Goal: Complete application form: Complete application form

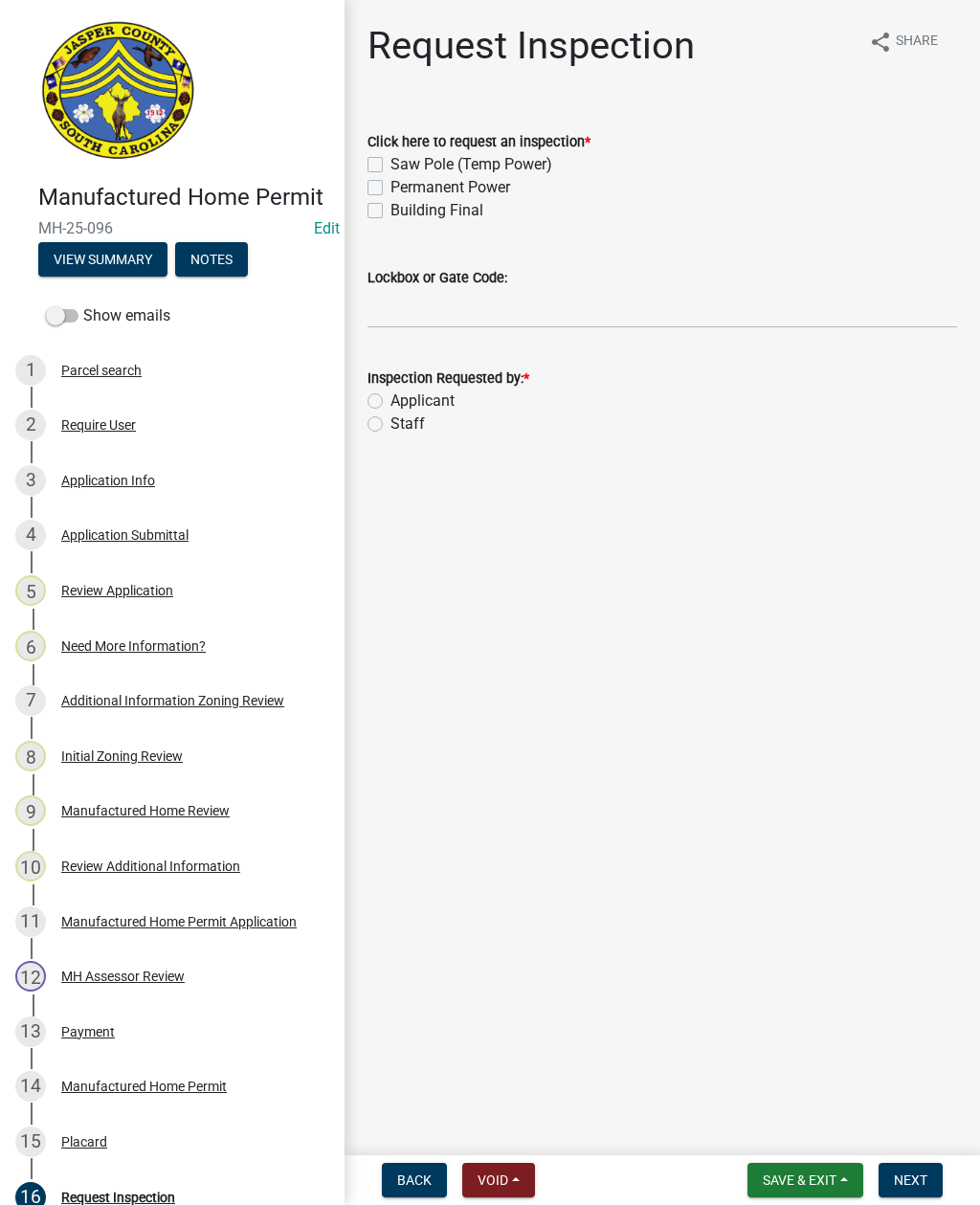
click at [391, 190] on label "Permanent Power" at bounding box center [451, 188] width 120 height 23
click at [391, 189] on input "Permanent Power" at bounding box center [397, 182] width 13 height 13
checkbox input "true"
checkbox input "false"
checkbox input "true"
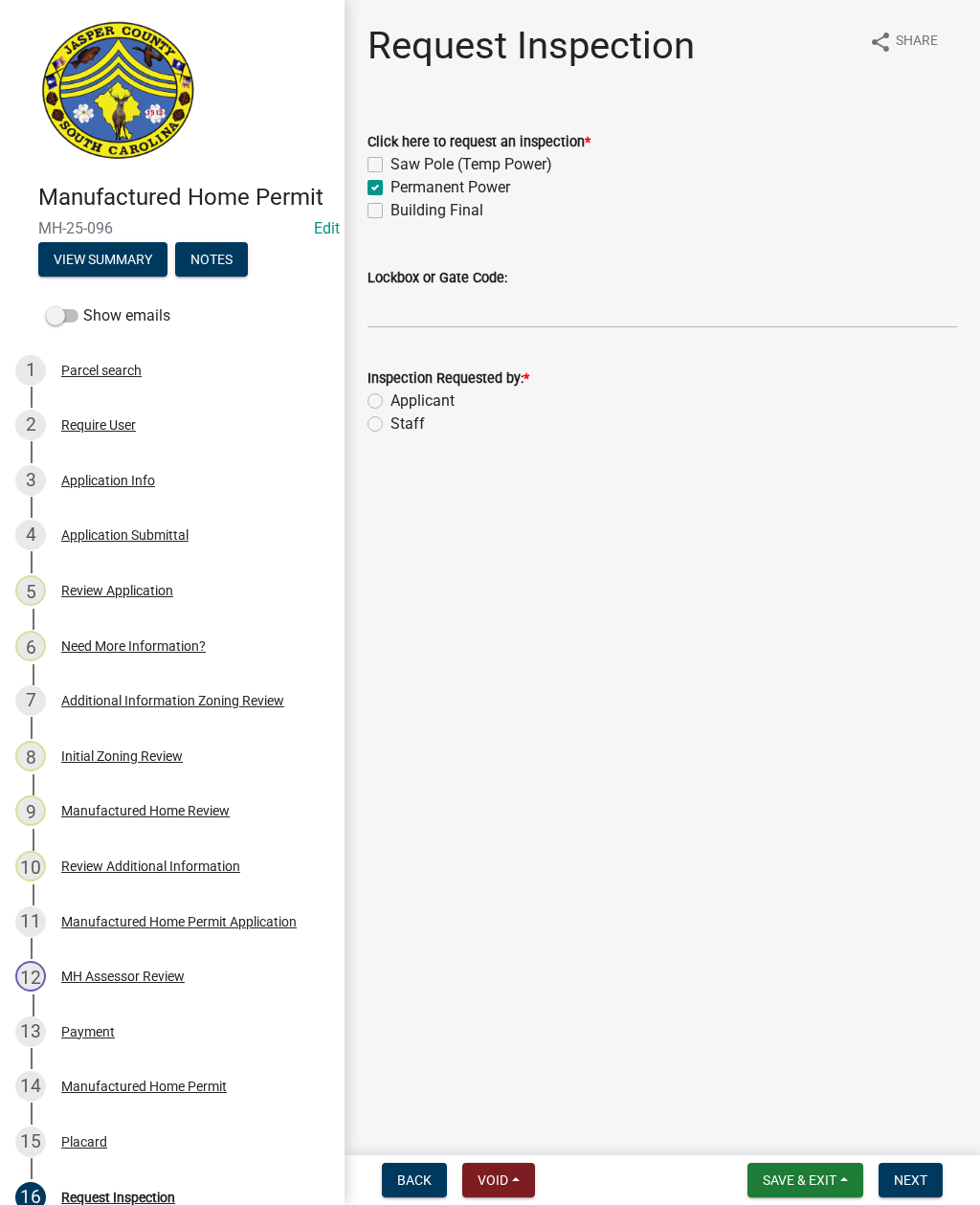
click at [391, 208] on label "Building Final" at bounding box center [437, 211] width 93 height 23
click at [391, 208] on input "Building Final" at bounding box center [397, 205] width 13 height 13
checkbox input "true"
checkbox input "false"
checkbox input "true"
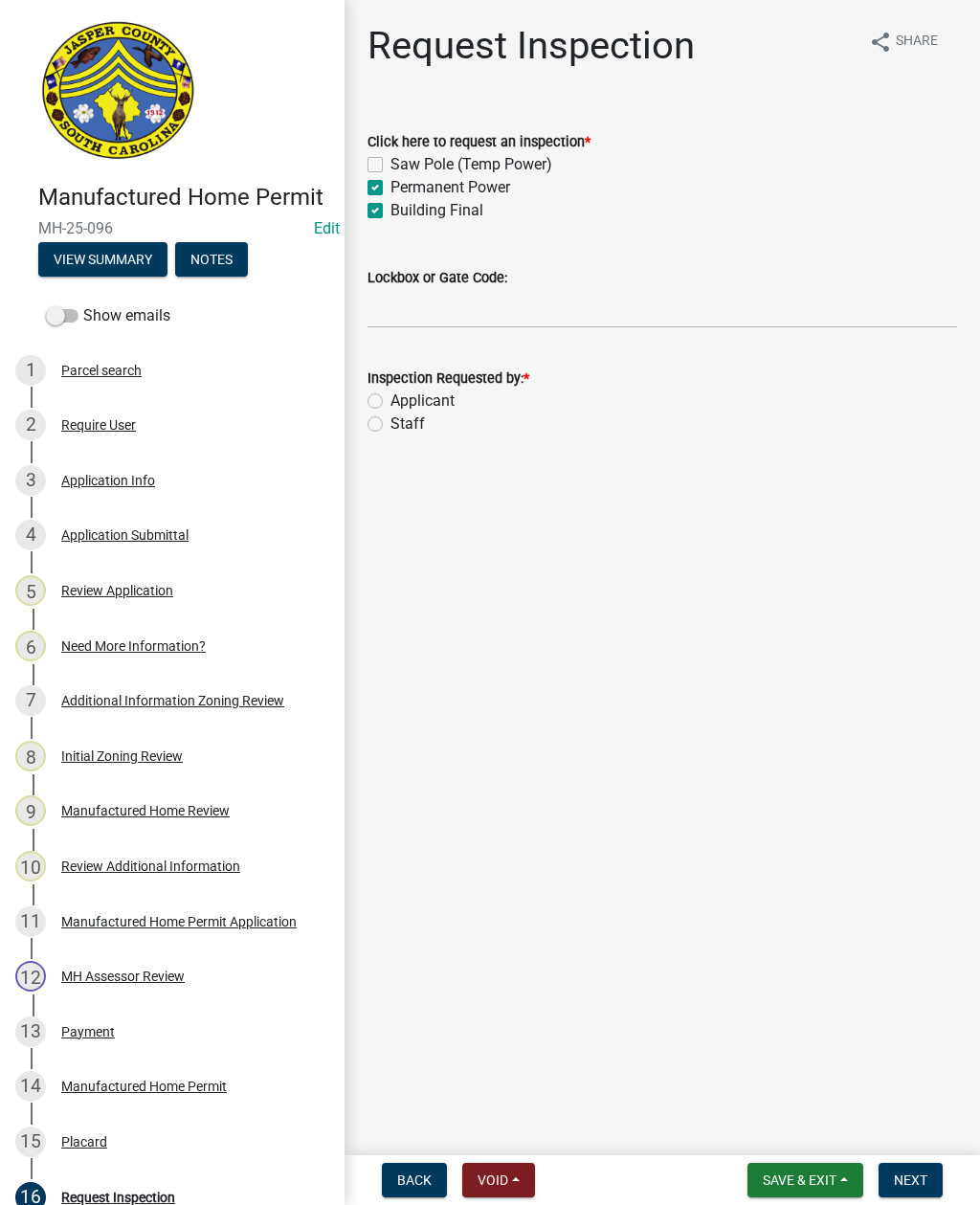
checkbox input "true"
click at [391, 427] on label "Staff" at bounding box center [408, 424] width 35 height 23
click at [391, 425] on input "Staff" at bounding box center [397, 418] width 13 height 13
radio input "true"
click at [900, 1165] on button "Next" at bounding box center [910, 1181] width 64 height 35
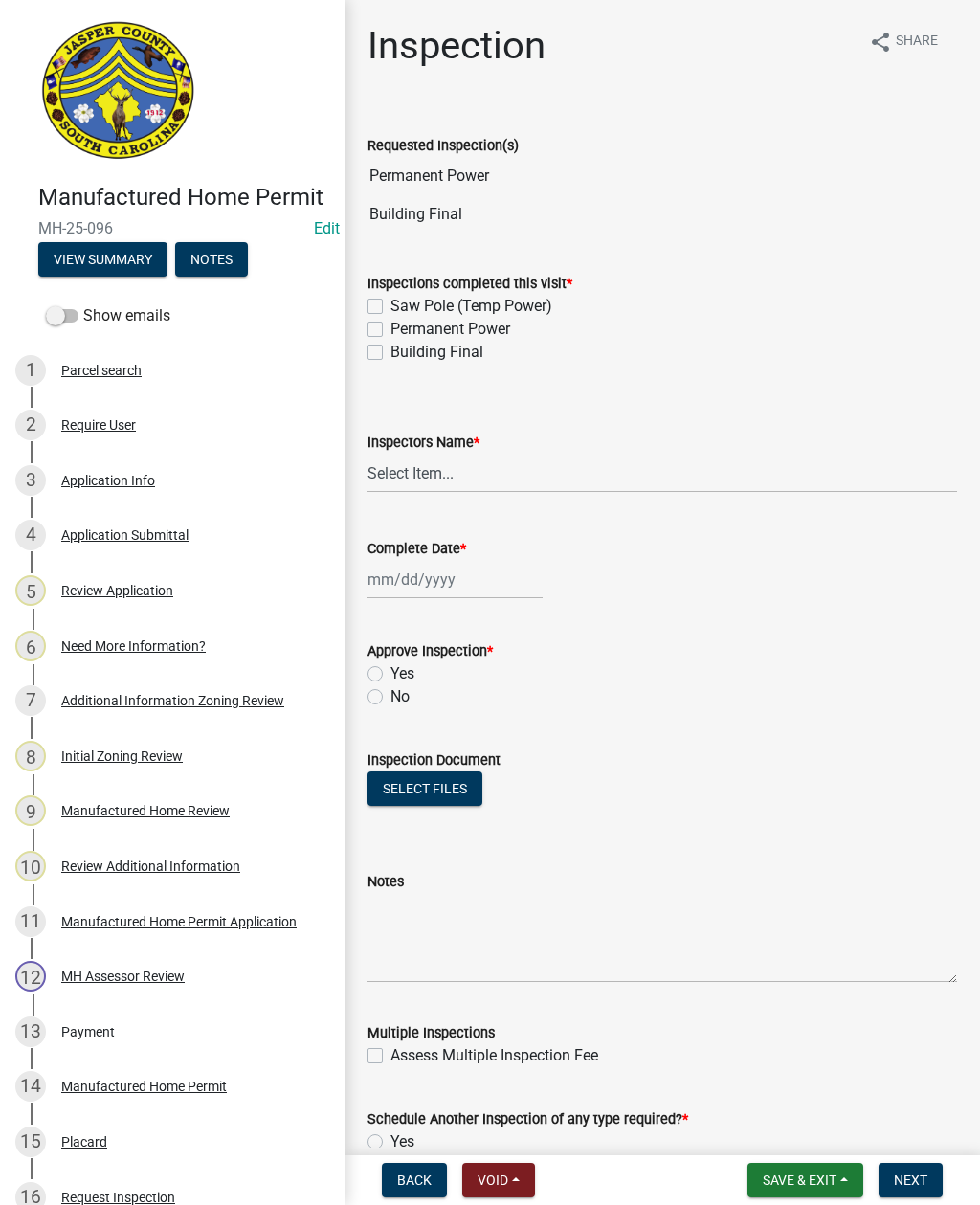
click at [391, 312] on label "Saw Pole (Temp Power)" at bounding box center [471, 307] width 162 height 23
click at [391, 308] on input "Saw Pole (Temp Power)" at bounding box center [397, 301] width 13 height 13
checkbox input "true"
checkbox input "false"
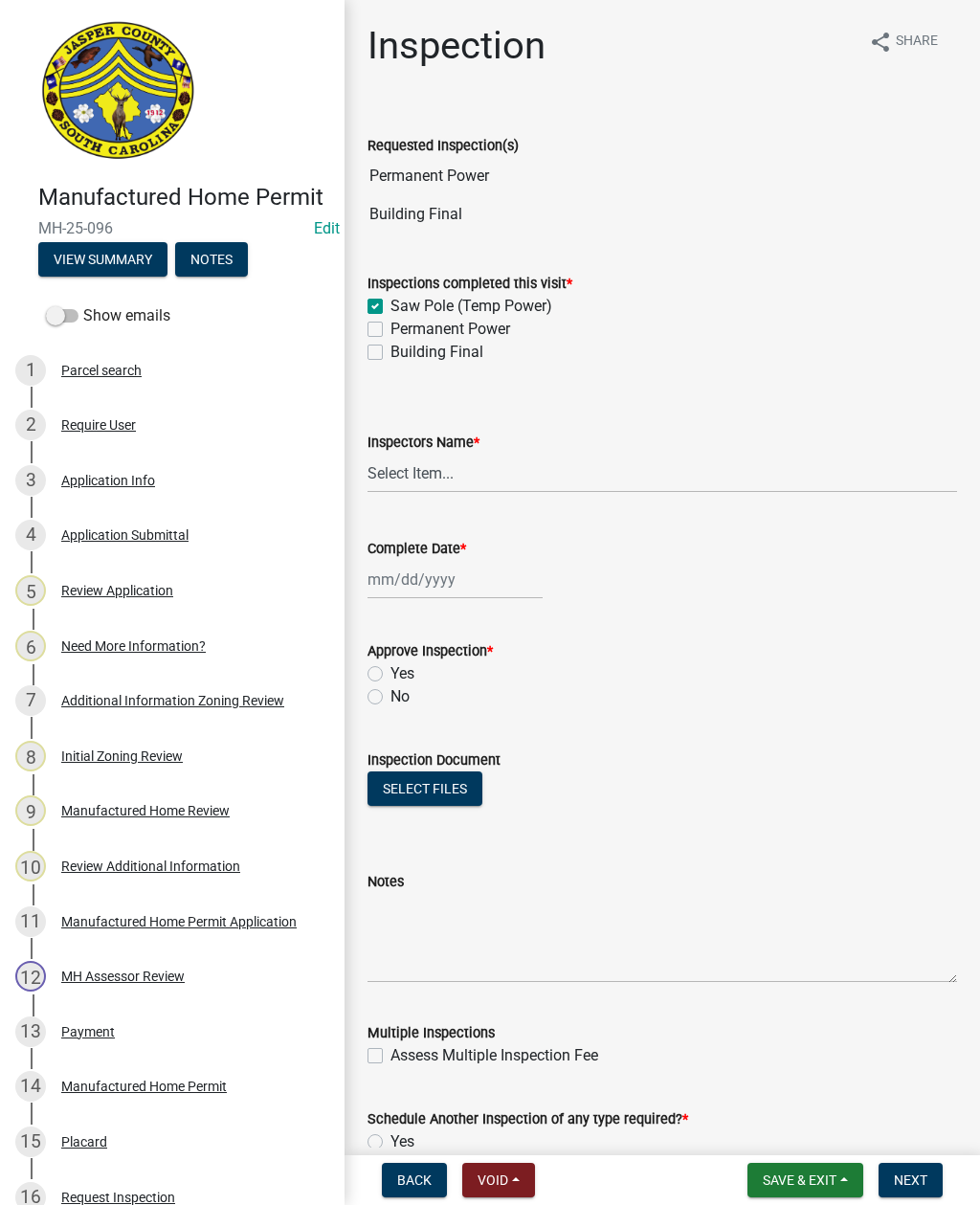
click at [391, 332] on label "Permanent Power" at bounding box center [451, 329] width 120 height 23
click at [391, 330] on input "Permanent Power" at bounding box center [397, 323] width 13 height 13
checkbox input "true"
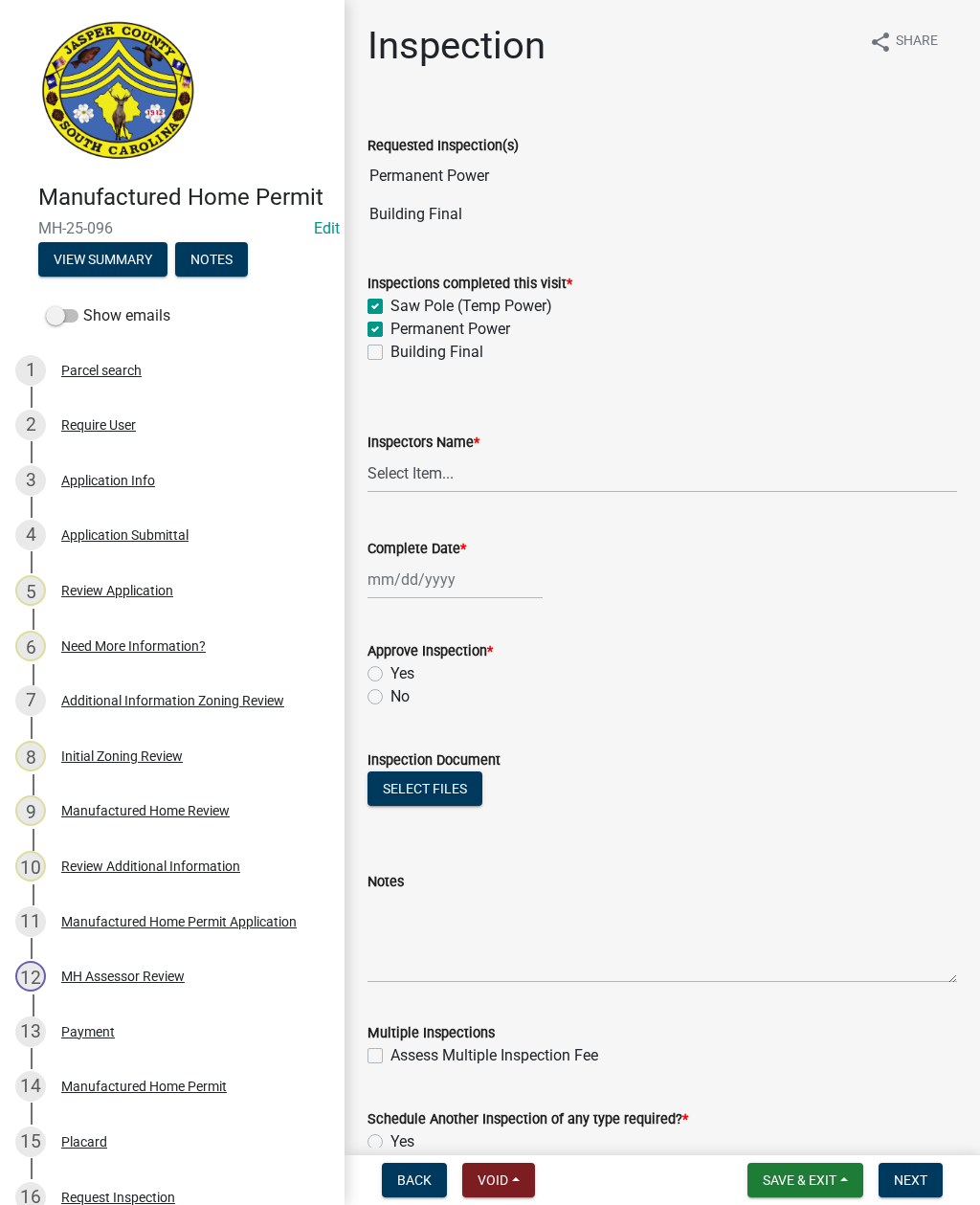
click at [391, 350] on label "Building Final" at bounding box center [437, 352] width 93 height 23
click at [391, 350] on input "Building Final" at bounding box center [397, 346] width 13 height 13
checkbox input "true"
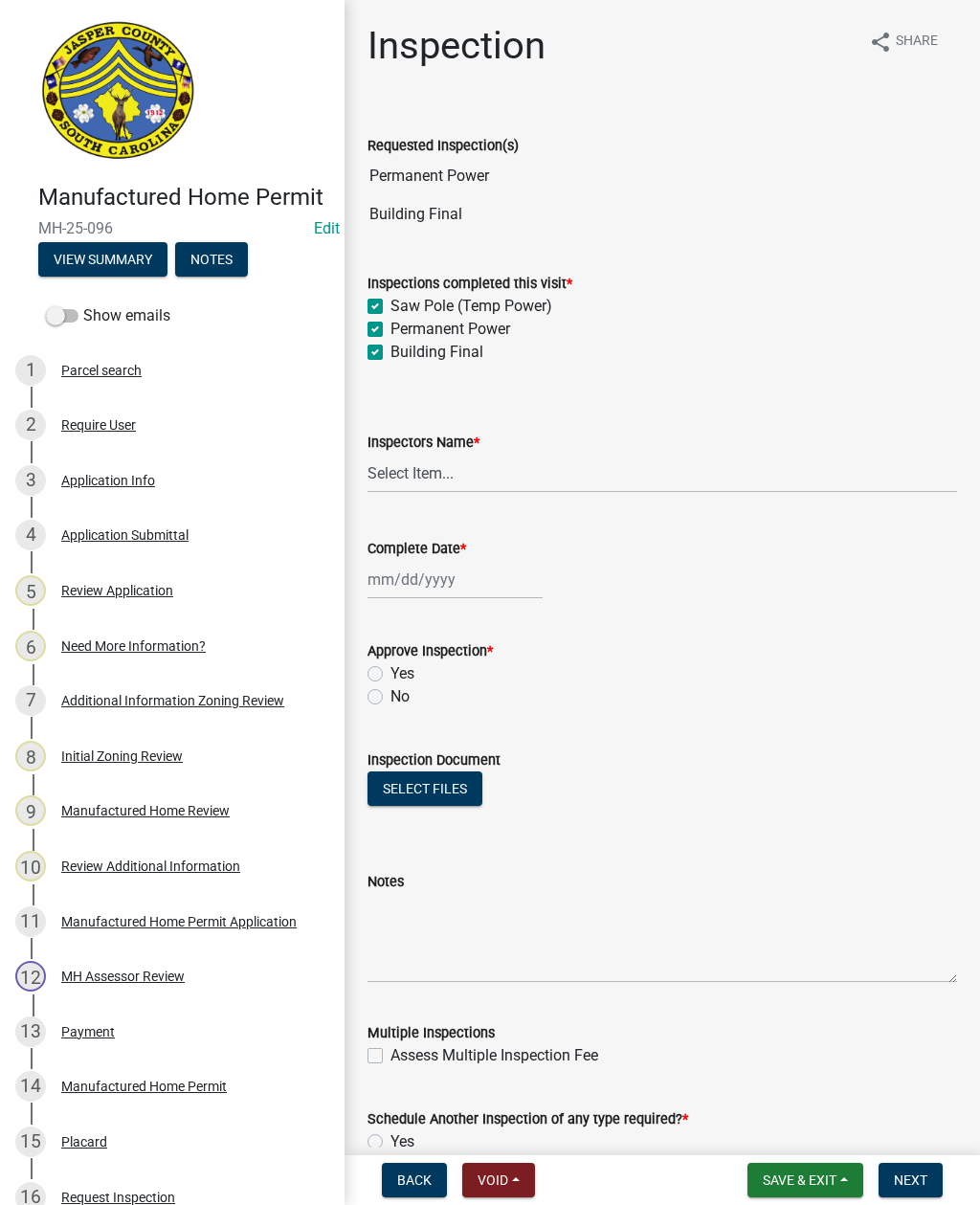
checkbox input "true"
click at [391, 302] on label "Saw Pole (Temp Power)" at bounding box center [471, 307] width 162 height 23
click at [391, 302] on input "Saw Pole (Temp Power)" at bounding box center [397, 301] width 13 height 13
checkbox input "false"
checkbox input "true"
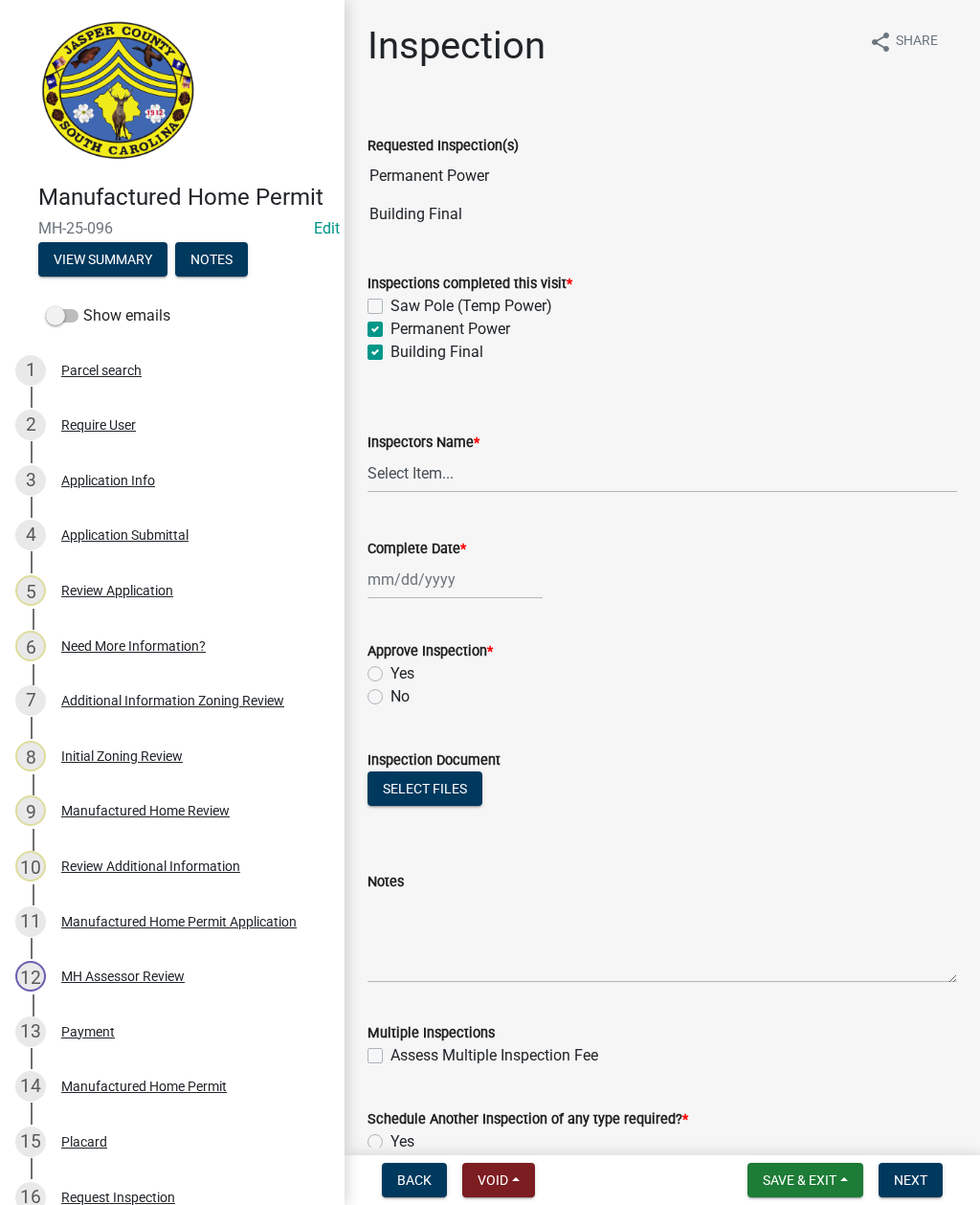
checkbox input "true"
click at [543, 468] on select "Select Item... [EMAIL_ADDRESS][DOMAIN_NAME] ([PERSON_NAME] ) rcampbell ([PERSON…" at bounding box center [662, 473] width 589 height 40
select select "2d9ba1e5-2fdd-4b15-98d0-073dcbeb5880"
click at [448, 582] on div at bounding box center [455, 580] width 175 height 40
select select "9"
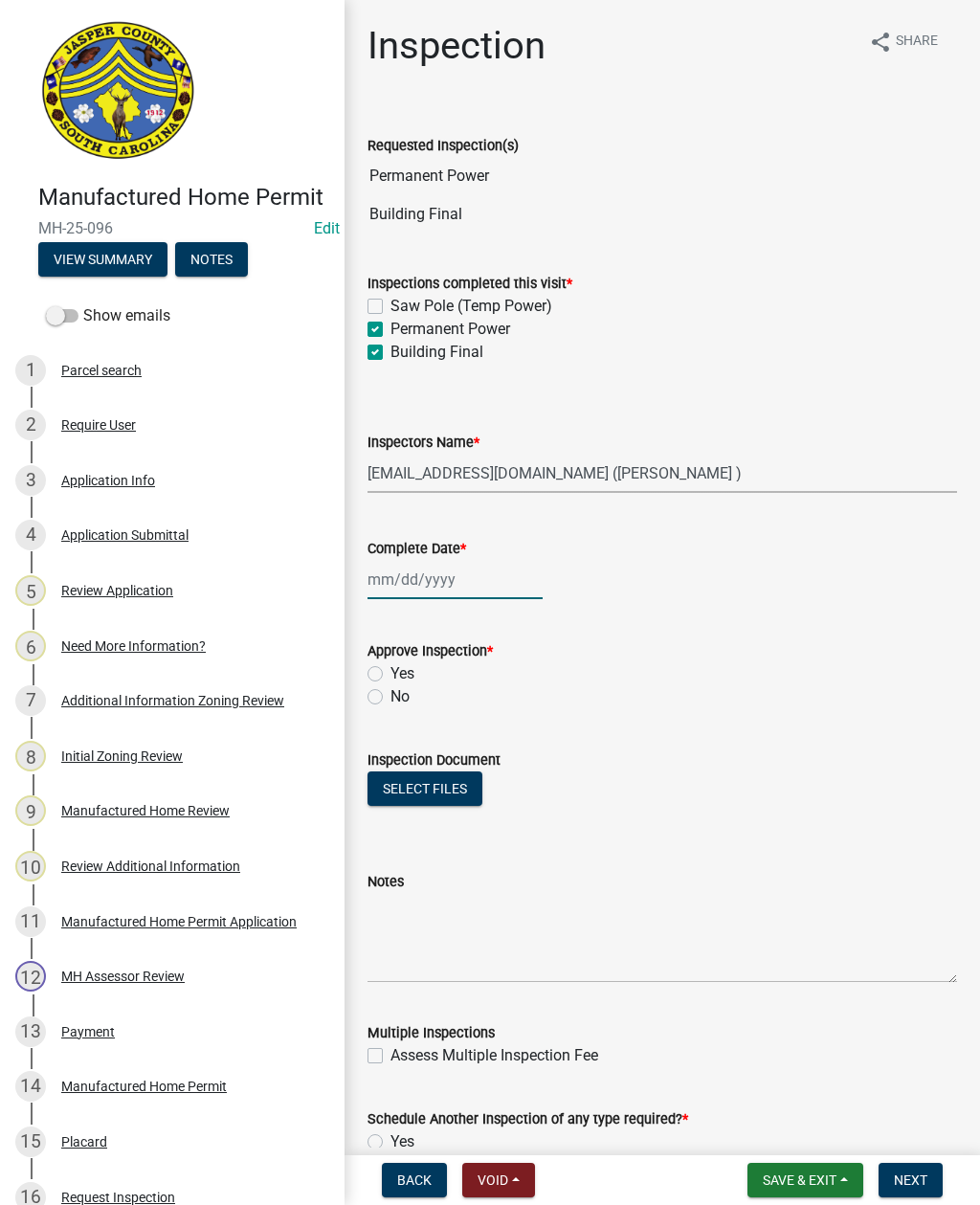
select select "2025"
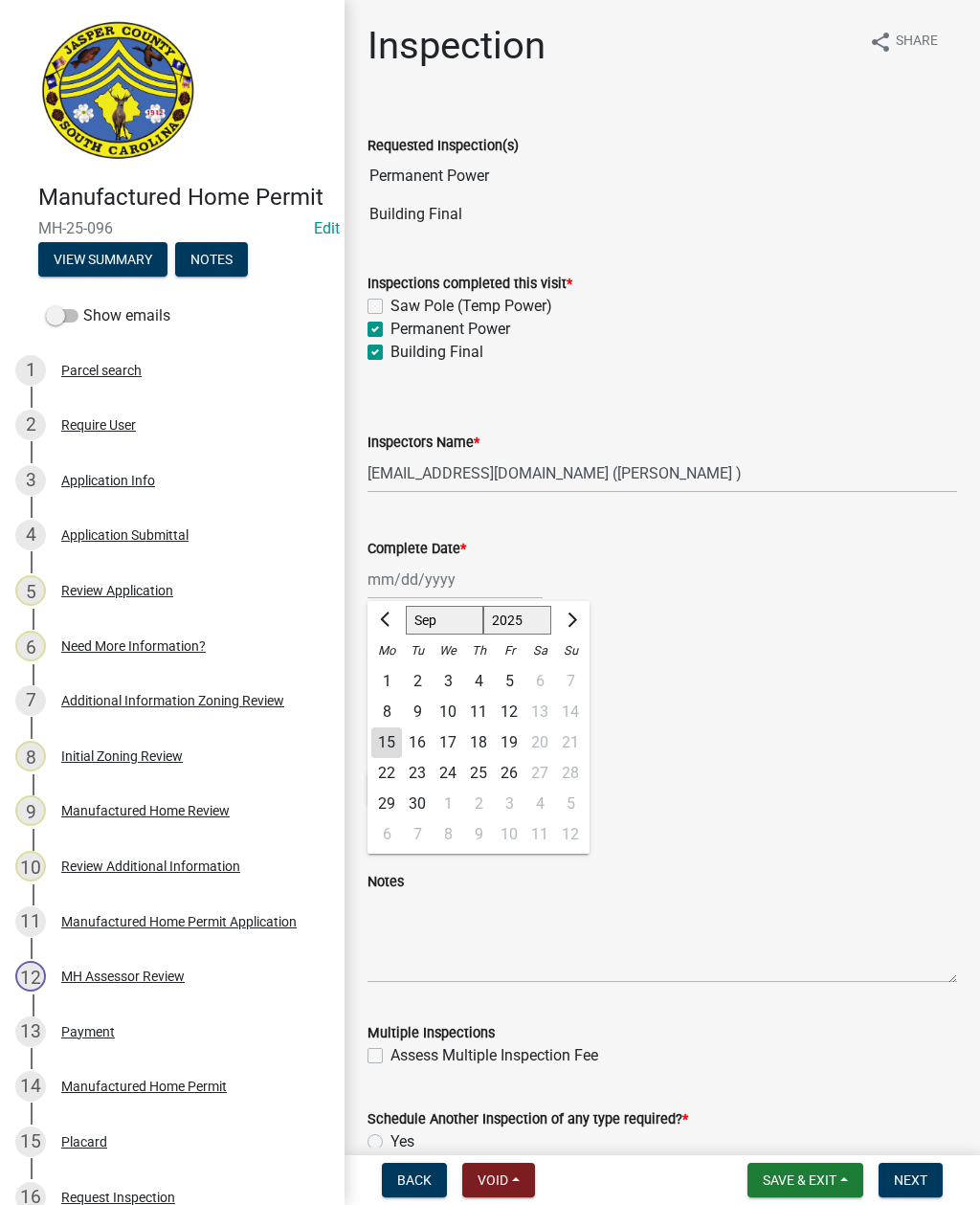
click at [374, 752] on div "15" at bounding box center [387, 743] width 31 height 31
type input "[DATE]"
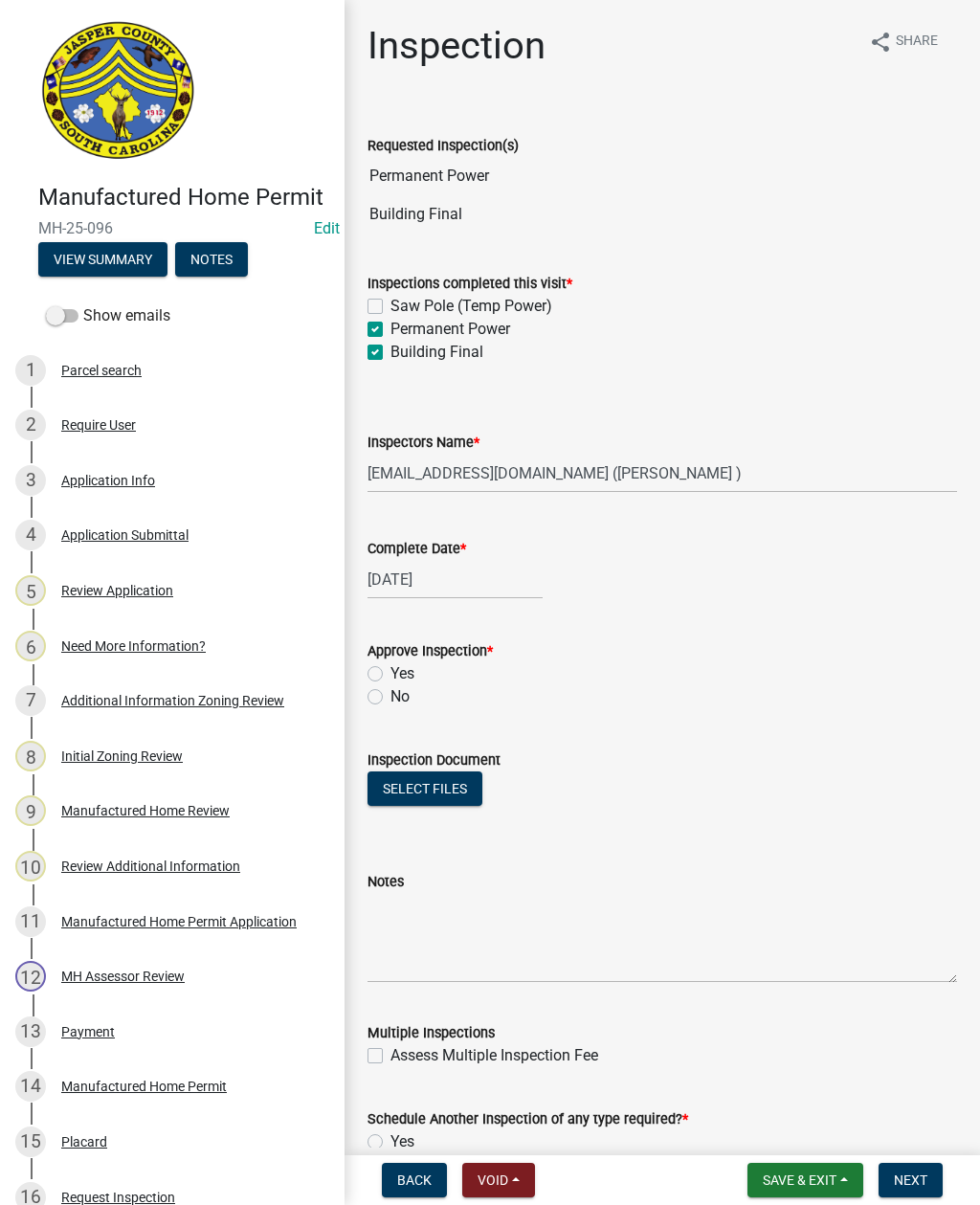
click at [391, 671] on label "Yes" at bounding box center [402, 675] width 24 height 23
click at [391, 671] on input "Yes" at bounding box center [397, 669] width 13 height 13
radio input "true"
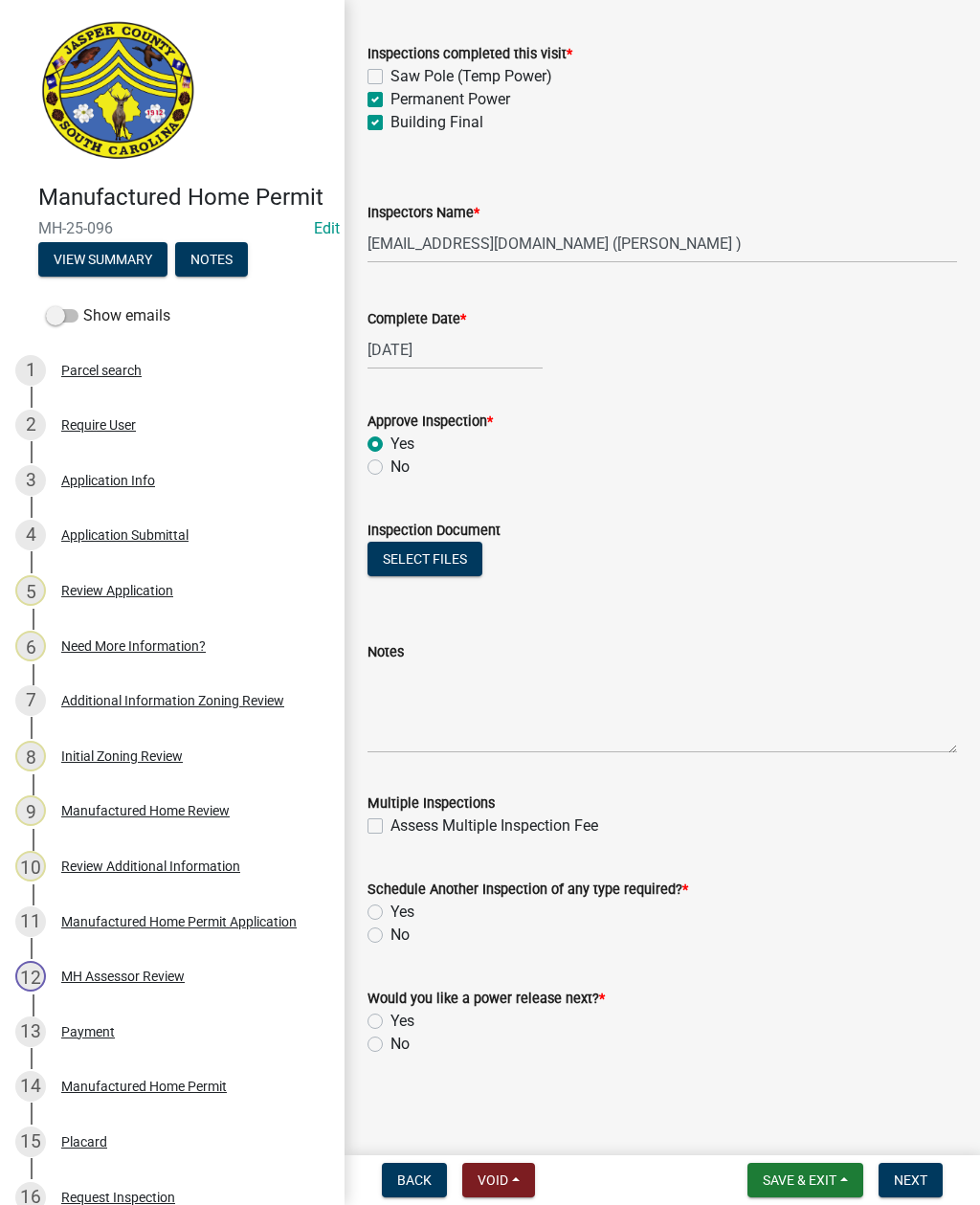
scroll to position [229, 0]
click at [391, 934] on label "No" at bounding box center [401, 936] width 19 height 23
click at [391, 934] on input "No" at bounding box center [397, 930] width 13 height 13
radio input "true"
click at [391, 1016] on label "Yes" at bounding box center [402, 1022] width 24 height 23
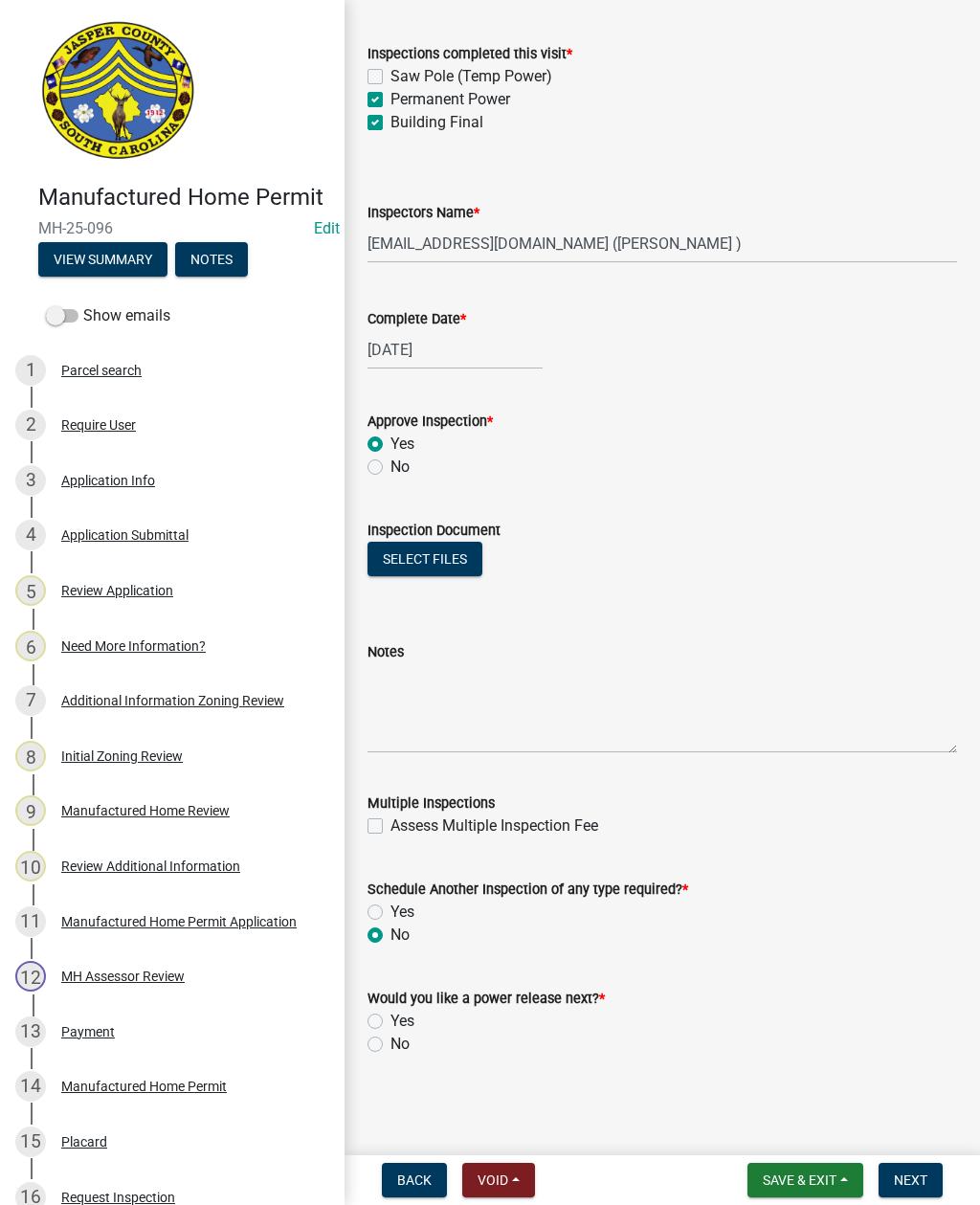
click at [391, 1016] on input "Yes" at bounding box center [397, 1016] width 13 height 13
radio input "true"
click at [898, 1175] on span "Next" at bounding box center [910, 1181] width 34 height 15
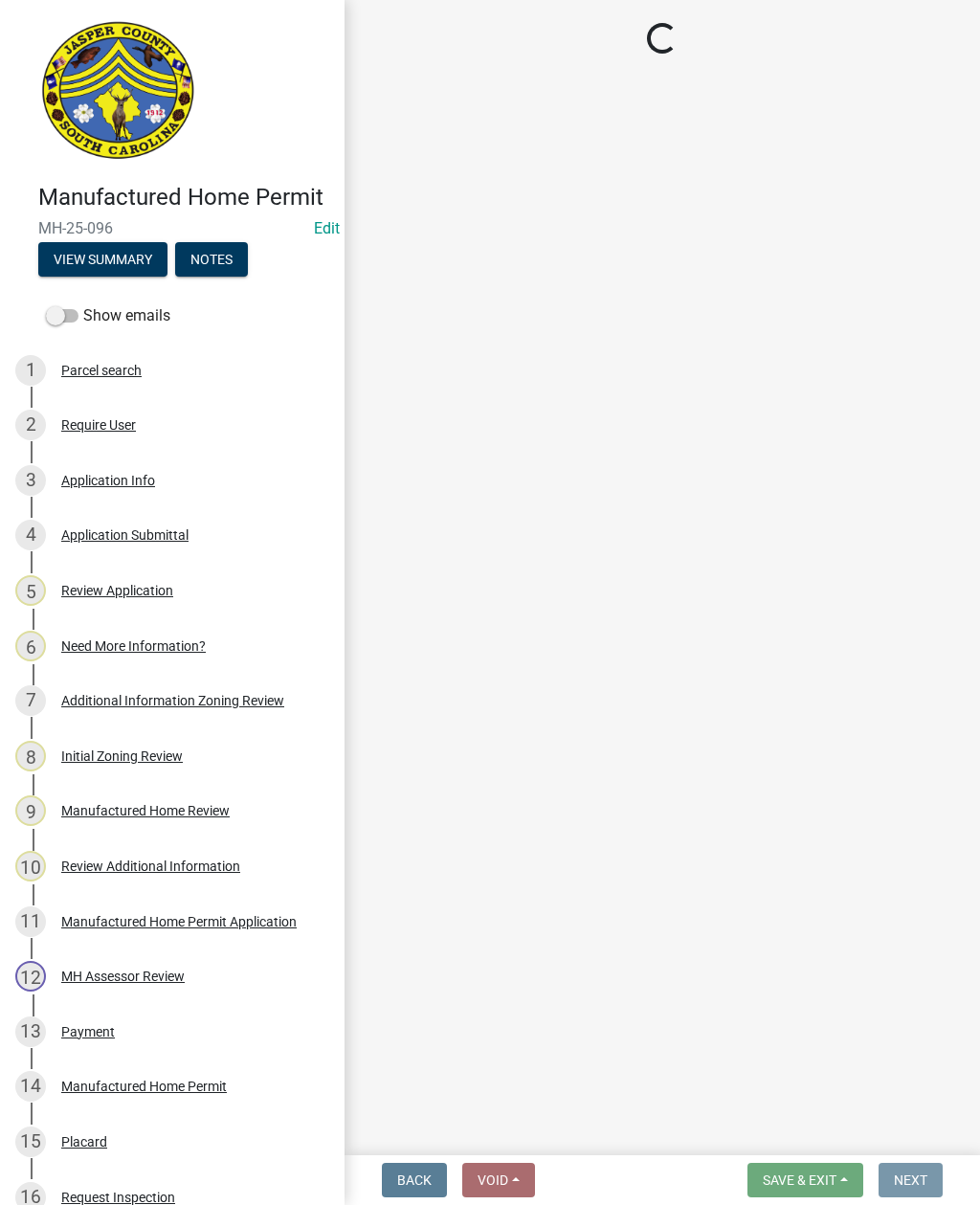
scroll to position [0, 0]
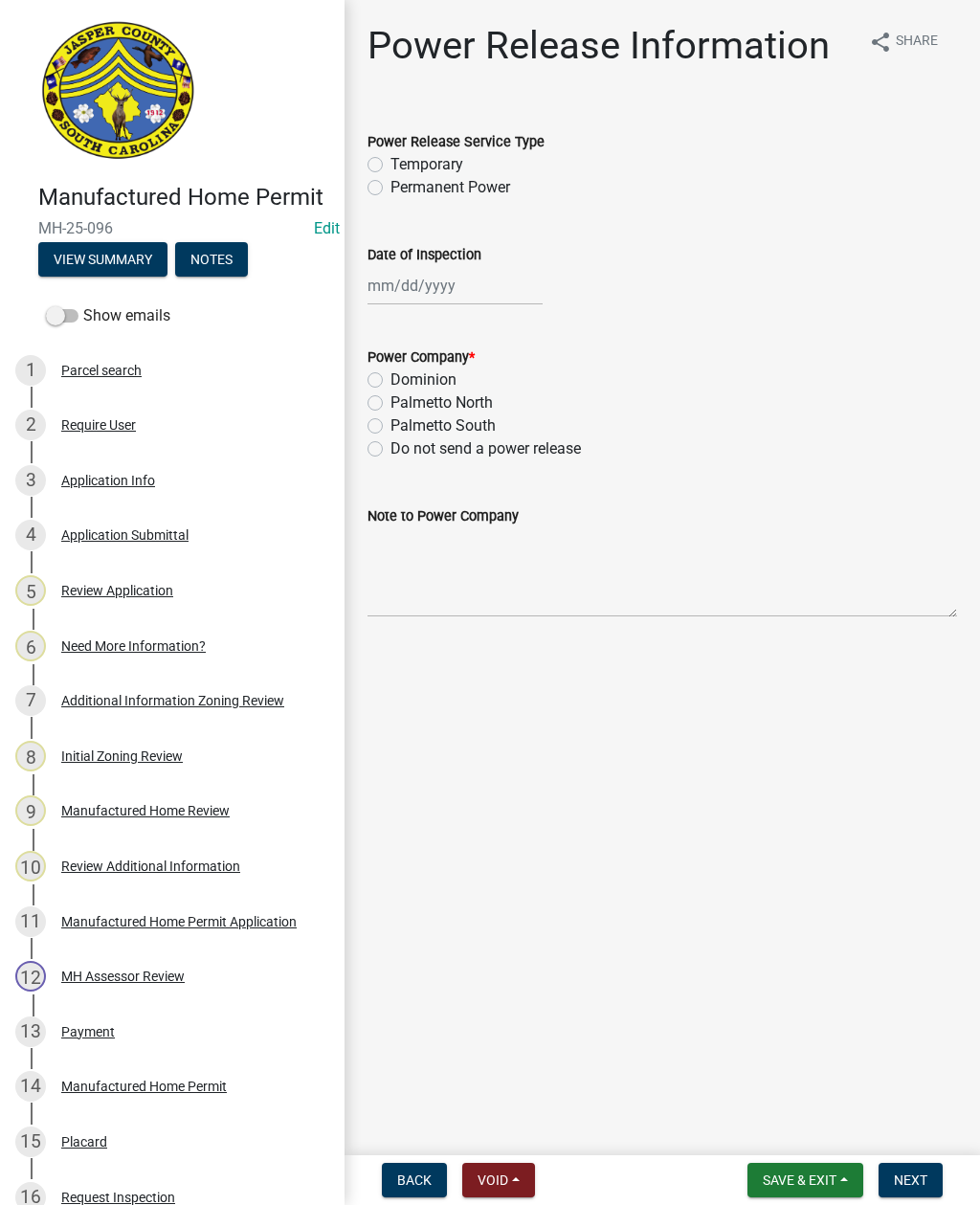
click at [371, 391] on div "Dominion" at bounding box center [662, 380] width 589 height 23
click at [368, 411] on div "Palmetto North" at bounding box center [662, 404] width 589 height 23
click at [391, 398] on label "Palmetto North" at bounding box center [442, 404] width 103 height 23
click at [391, 398] on input "Palmetto North" at bounding box center [397, 398] width 13 height 13
radio input "true"
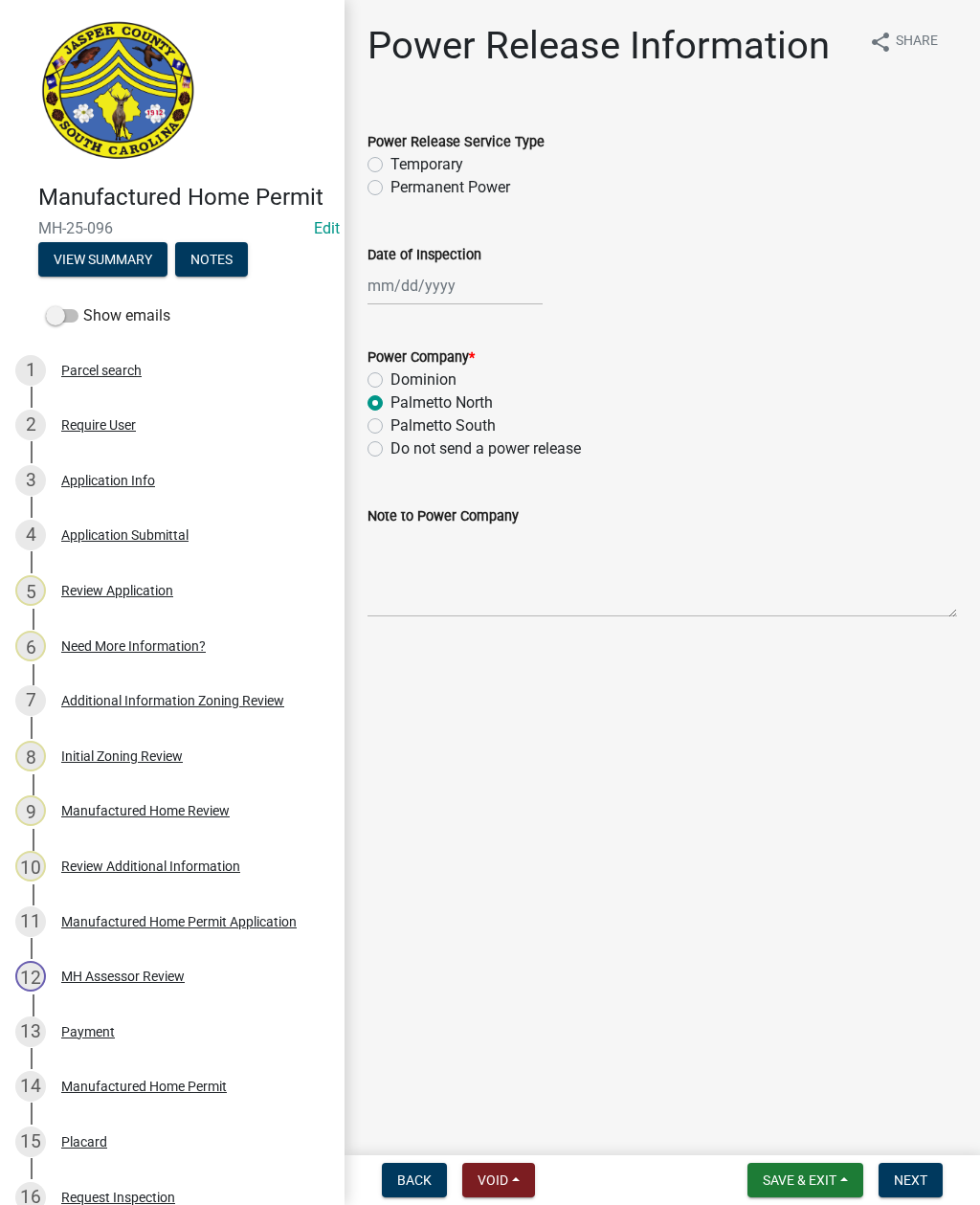
click at [391, 187] on label "Permanent Power" at bounding box center [451, 188] width 120 height 23
click at [391, 187] on input "Permanent Power" at bounding box center [397, 182] width 13 height 13
radio input "true"
click at [442, 293] on div at bounding box center [455, 286] width 175 height 40
select select "9"
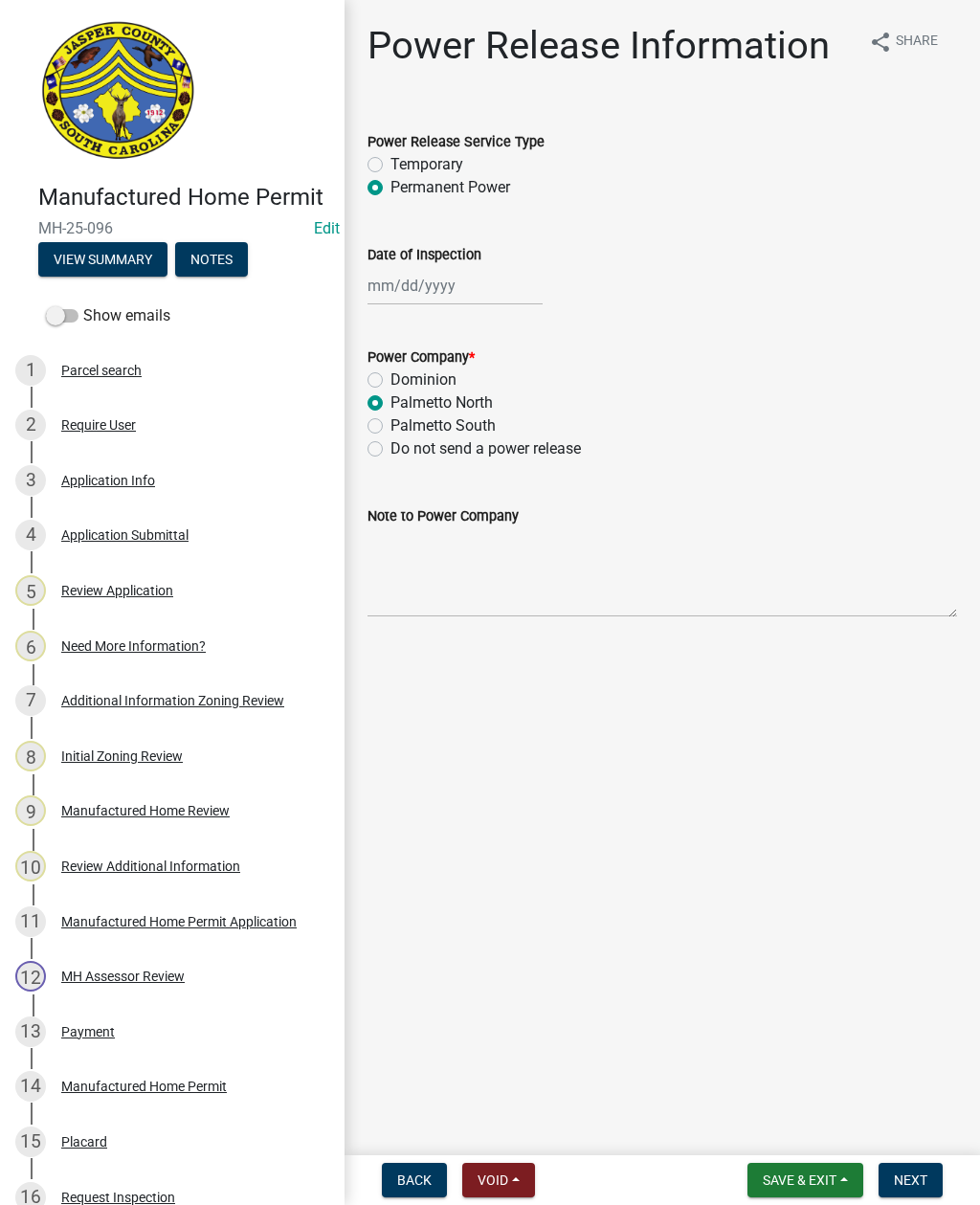
select select "2025"
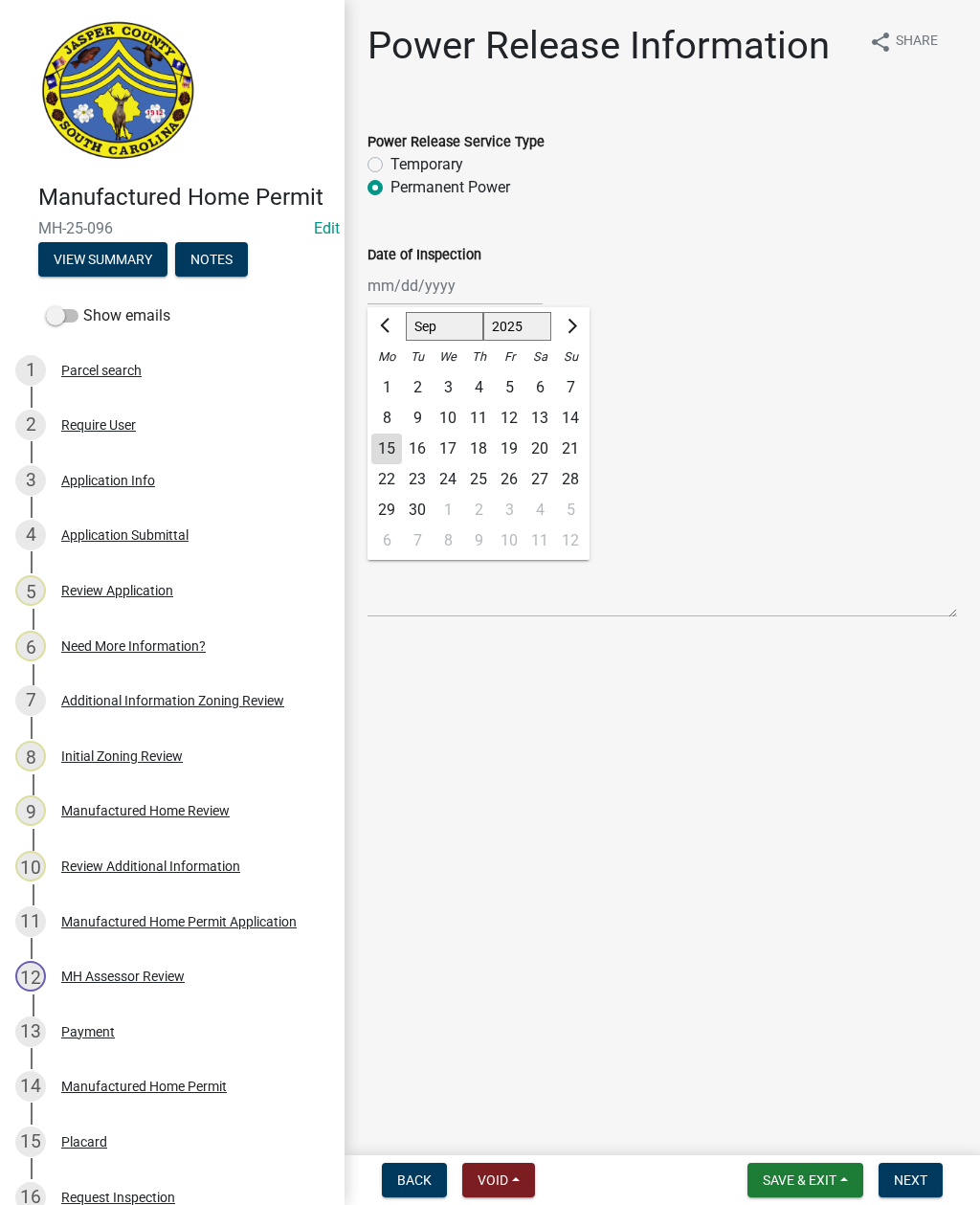
click at [381, 448] on div "15" at bounding box center [387, 449] width 31 height 31
type input "[DATE]"
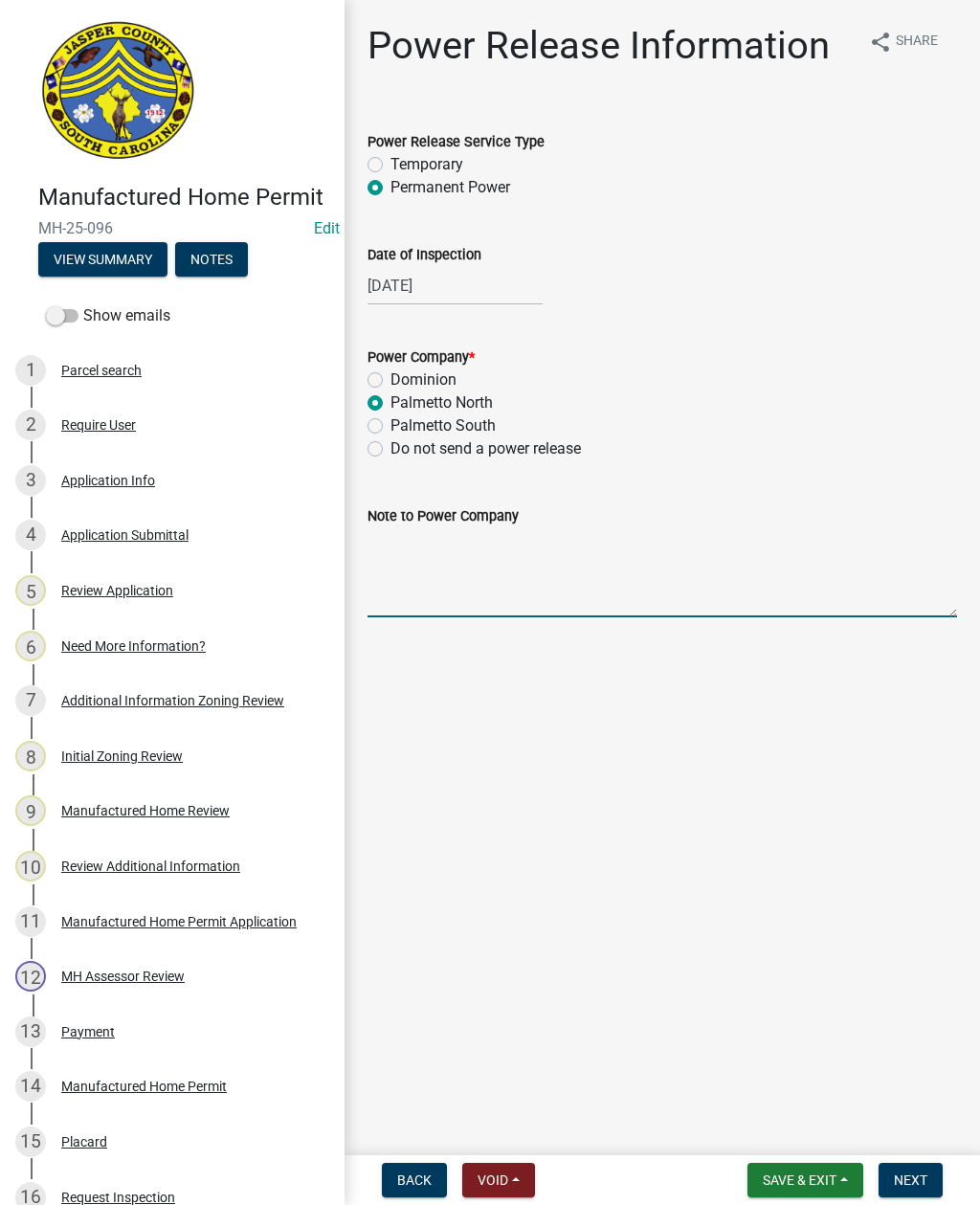
click at [410, 587] on textarea "Note to Power Company" at bounding box center [662, 572] width 589 height 90
type textarea "Power for new mobile home"
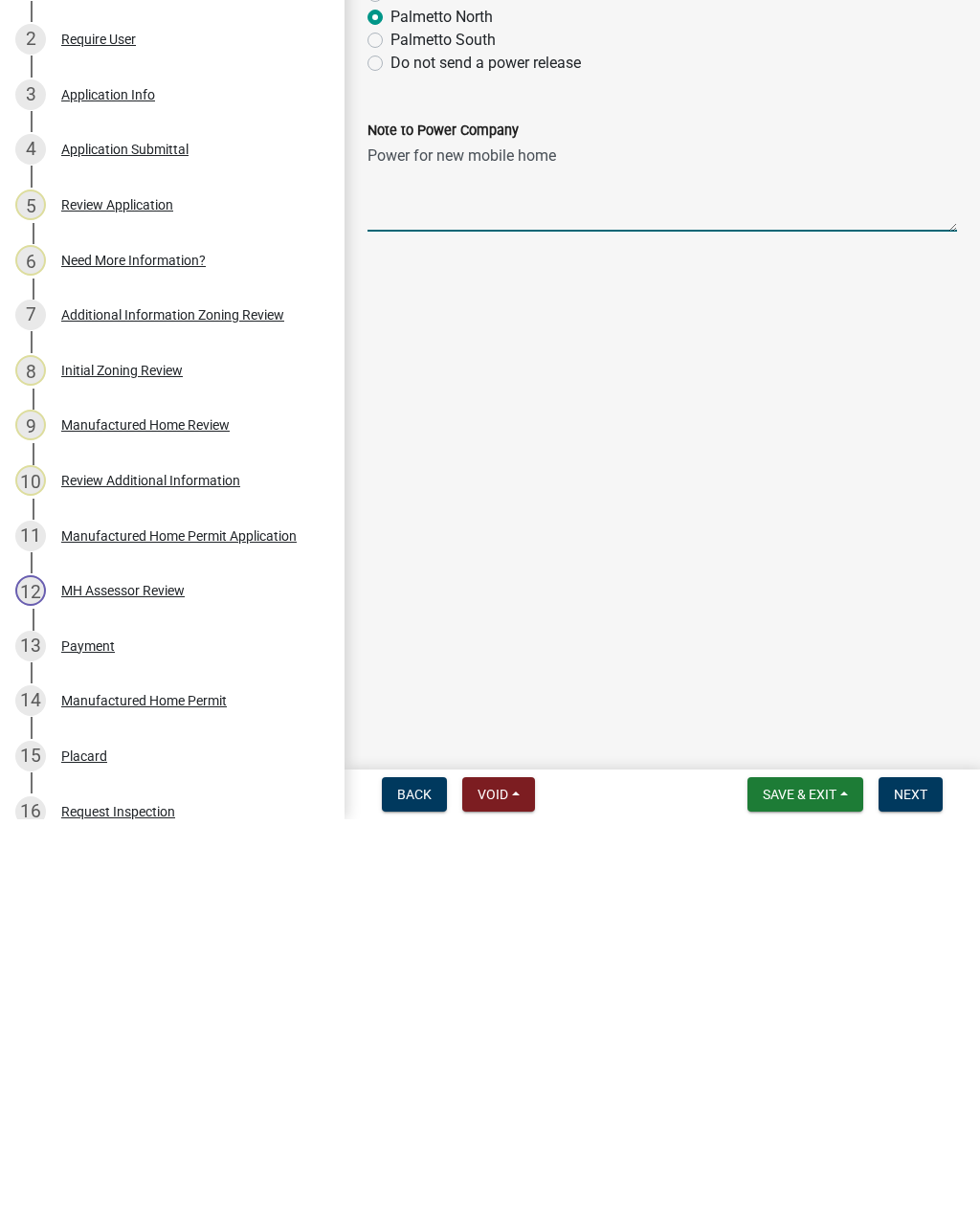
click at [915, 1173] on span "Next" at bounding box center [910, 1181] width 34 height 15
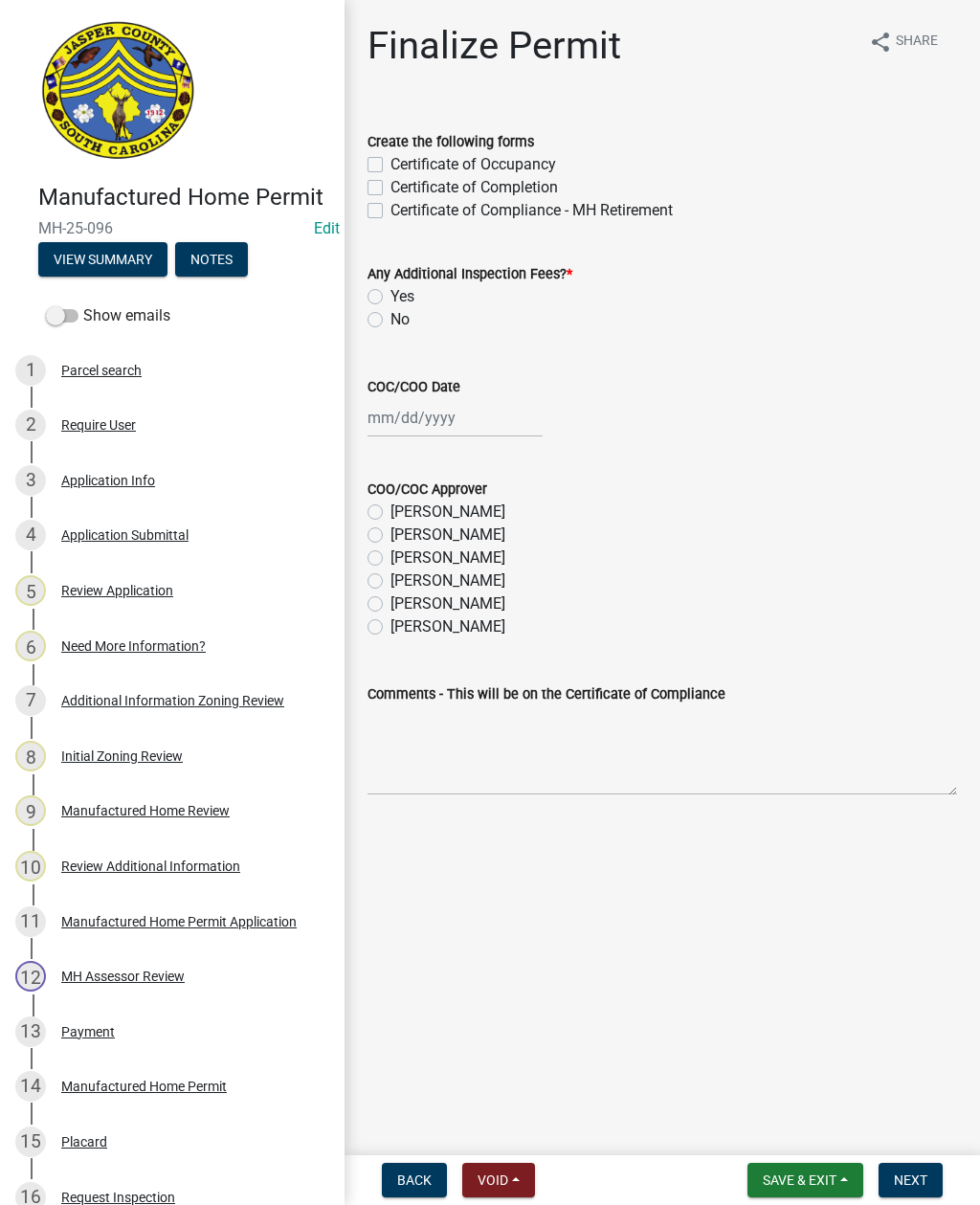
click at [391, 160] on label "Certificate of Occupancy" at bounding box center [473, 165] width 165 height 23
click at [391, 160] on input "Certificate of Occupancy" at bounding box center [397, 159] width 13 height 13
checkbox input "true"
checkbox input "false"
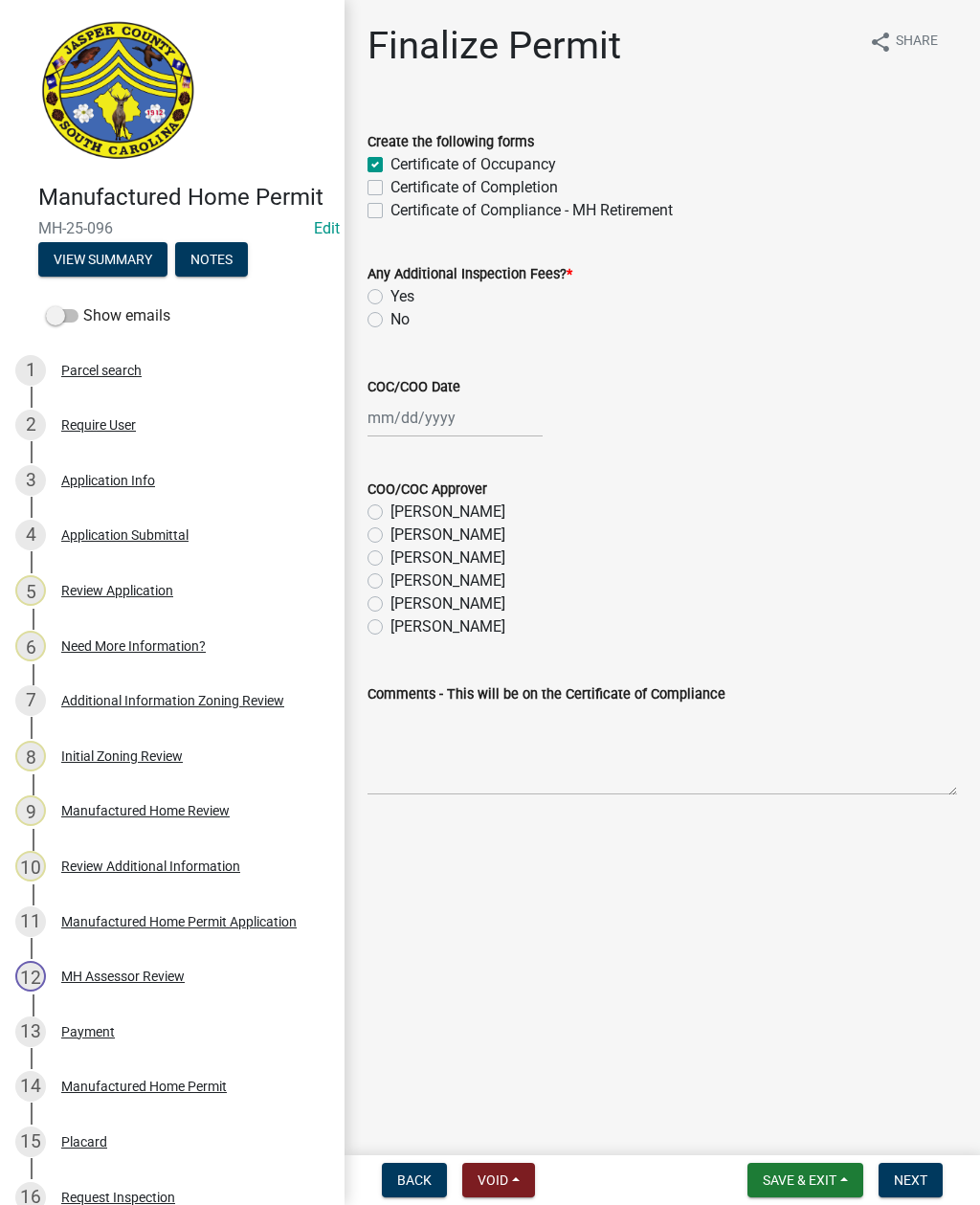
click at [391, 326] on label "No" at bounding box center [401, 320] width 19 height 23
click at [391, 320] on input "No" at bounding box center [397, 315] width 13 height 13
radio input "true"
click at [387, 420] on div at bounding box center [455, 418] width 175 height 40
select select "9"
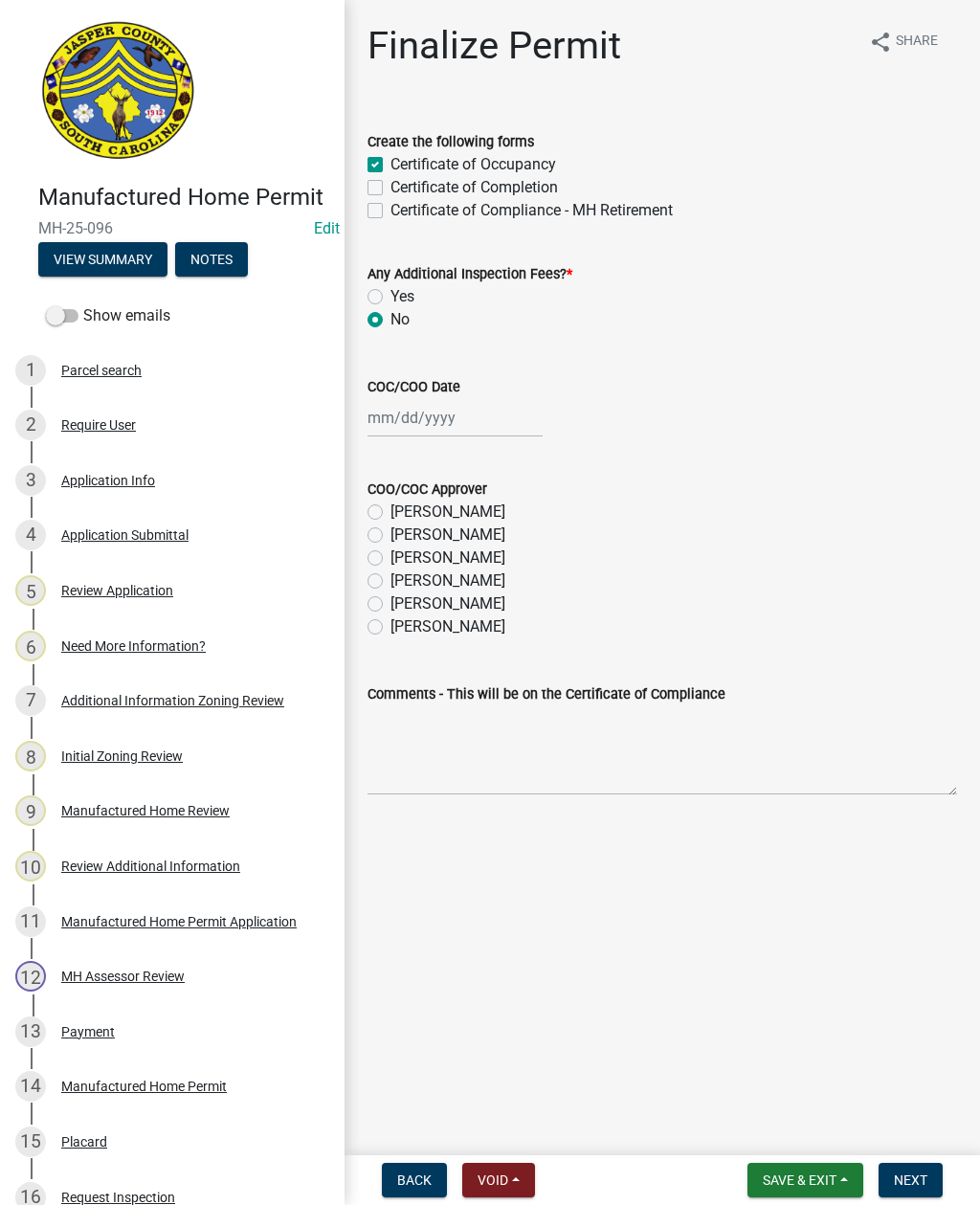
select select "2025"
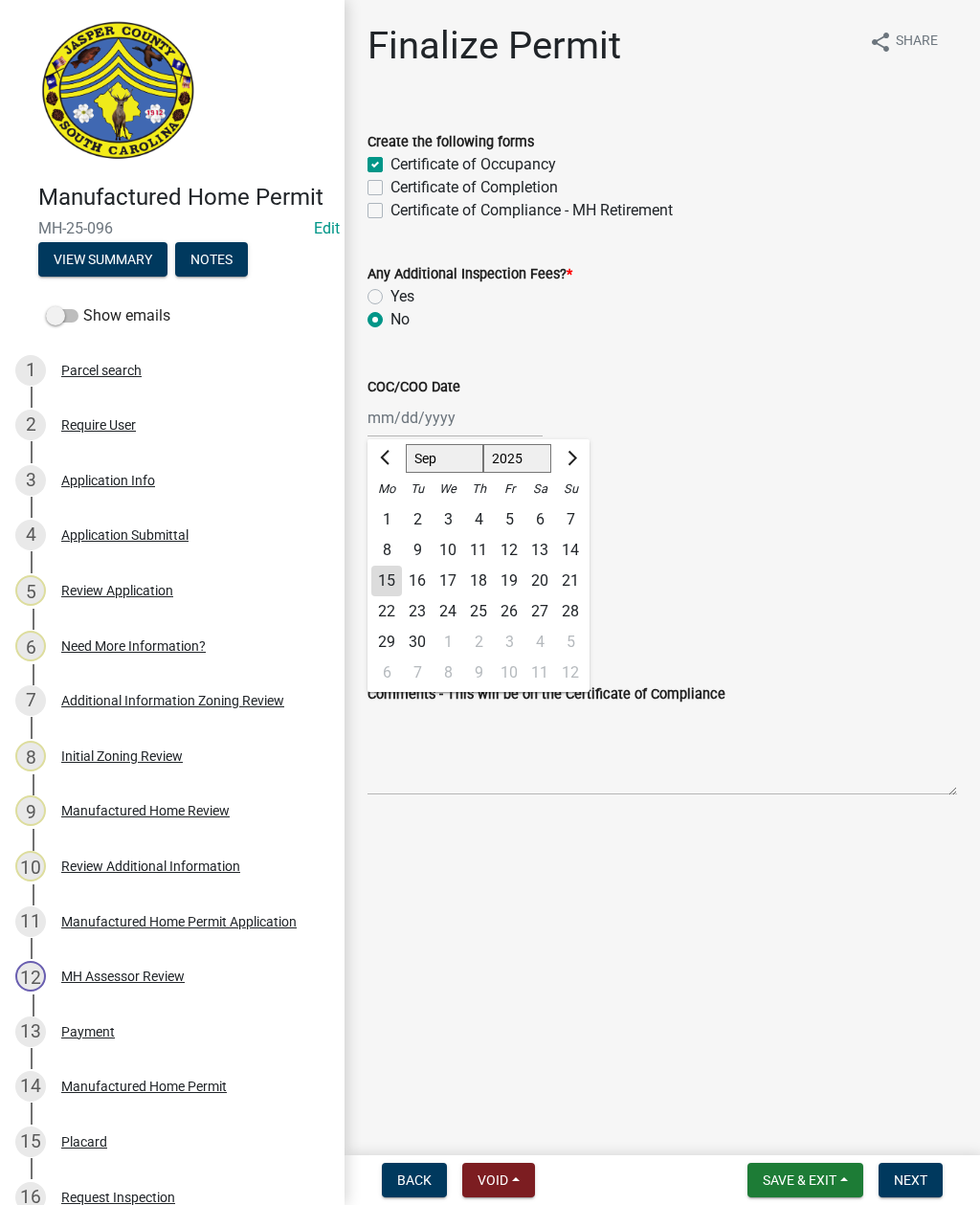
click at [386, 577] on div "15" at bounding box center [387, 582] width 31 height 31
type input "[DATE]"
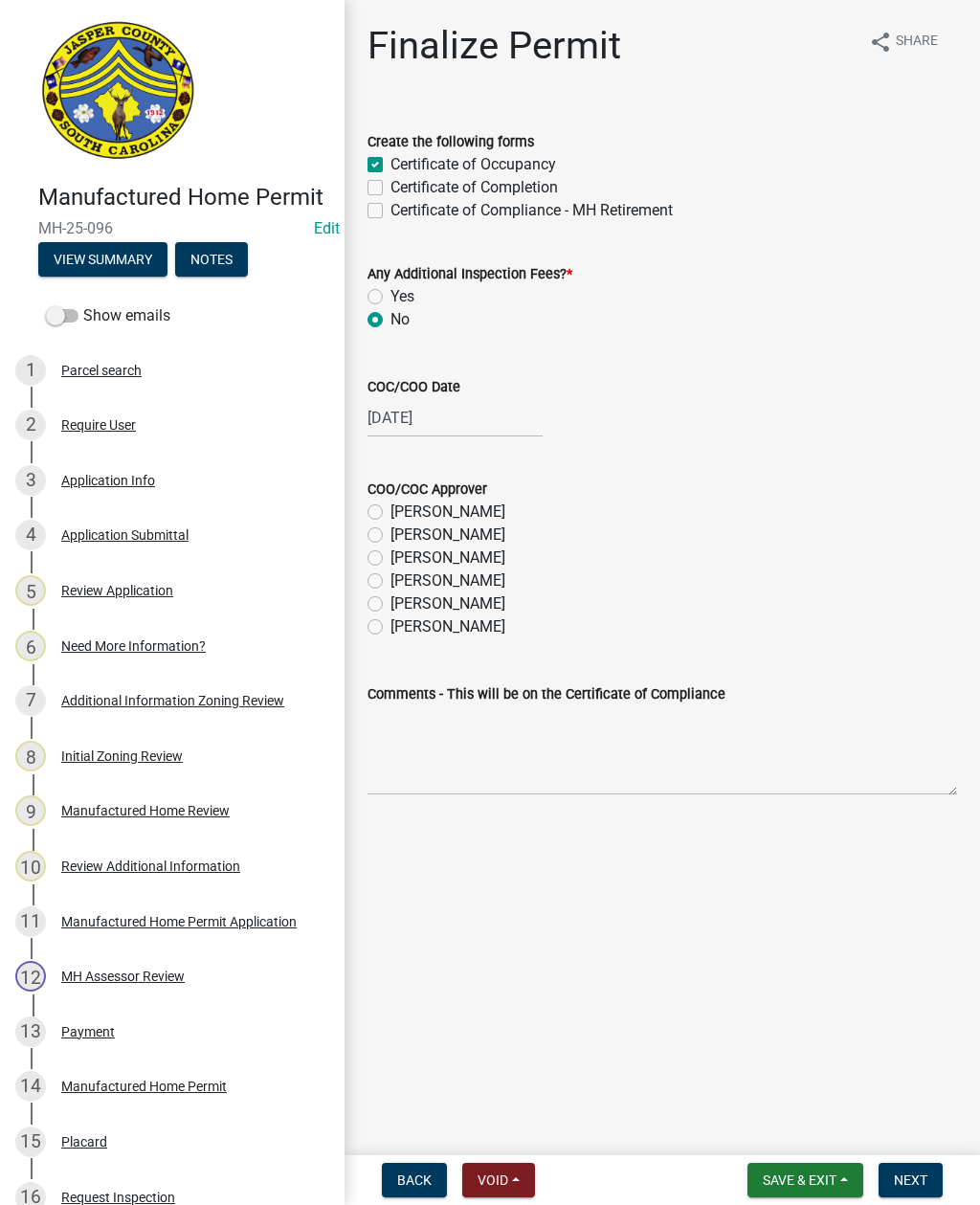
click at [391, 599] on label "[PERSON_NAME]" at bounding box center [448, 604] width 115 height 23
click at [391, 599] on input "[PERSON_NAME]" at bounding box center [397, 598] width 13 height 13
radio input "true"
click at [900, 1170] on button "Next" at bounding box center [910, 1181] width 64 height 35
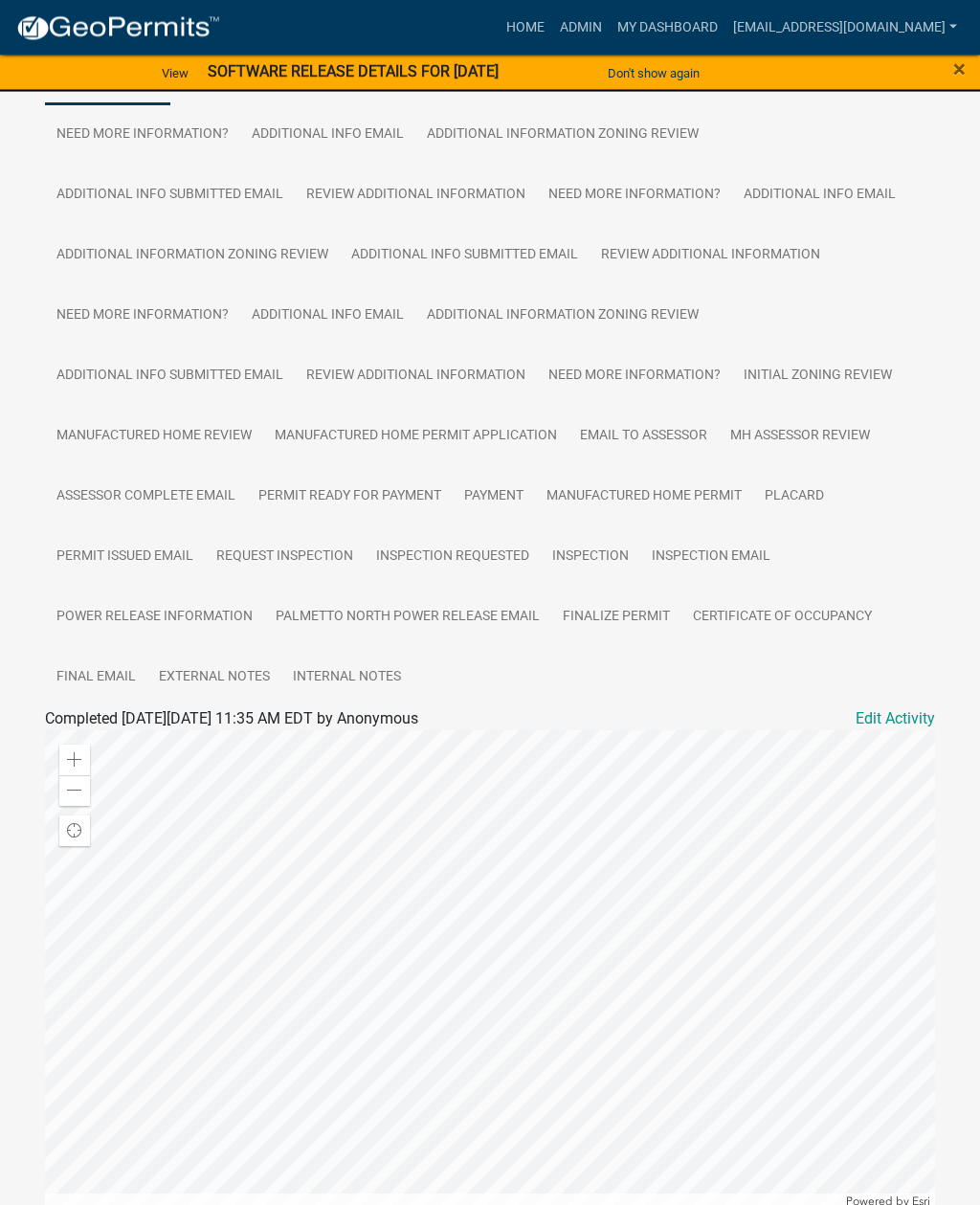
scroll to position [496, 0]
click at [594, 526] on link "Inspection" at bounding box center [590, 556] width 100 height 61
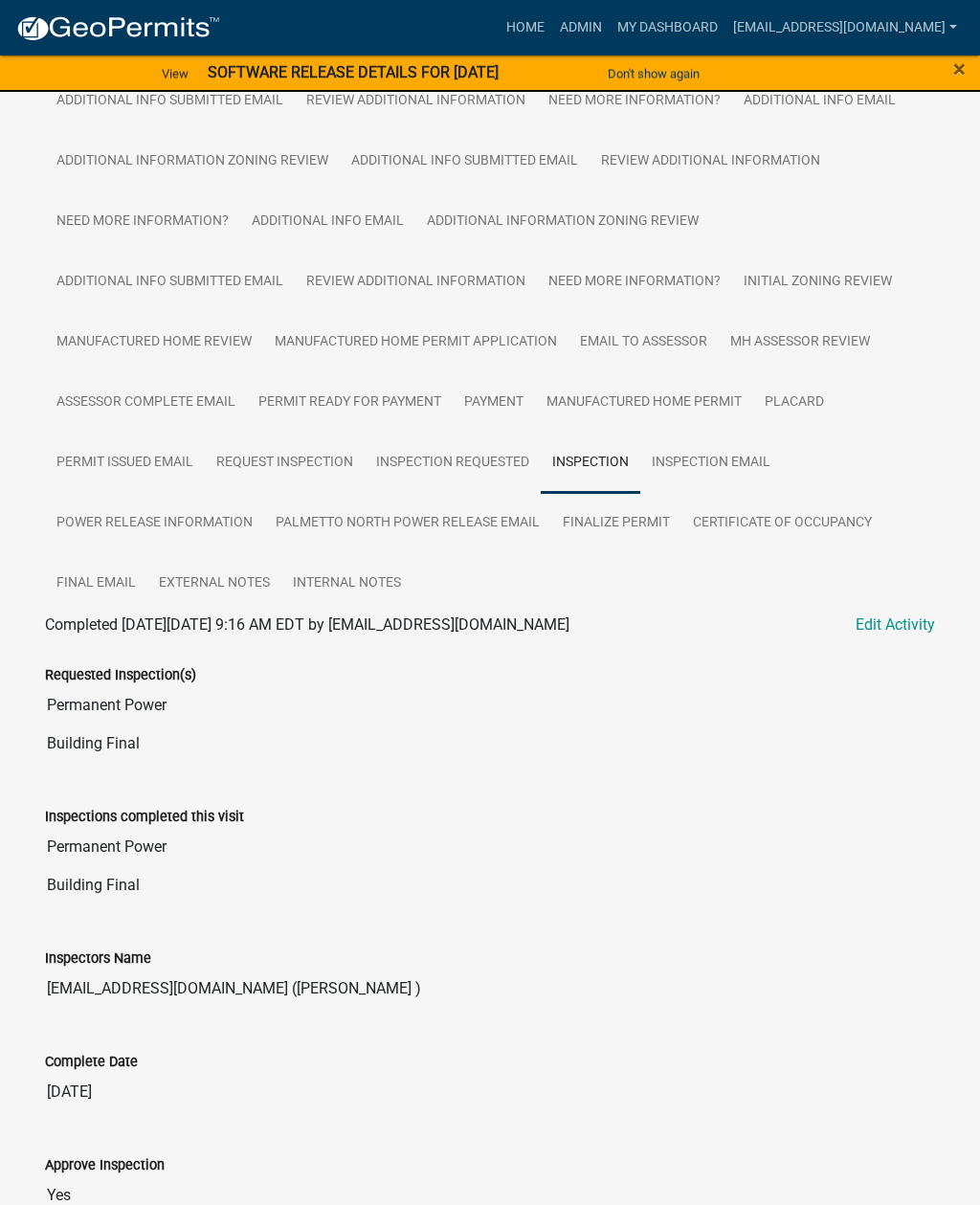
scroll to position [588, 0]
click at [895, 615] on link "Edit Activity" at bounding box center [895, 626] width 79 height 23
select select "2d9ba1e5-2fdd-4b15-98d0-073dcbeb5880"
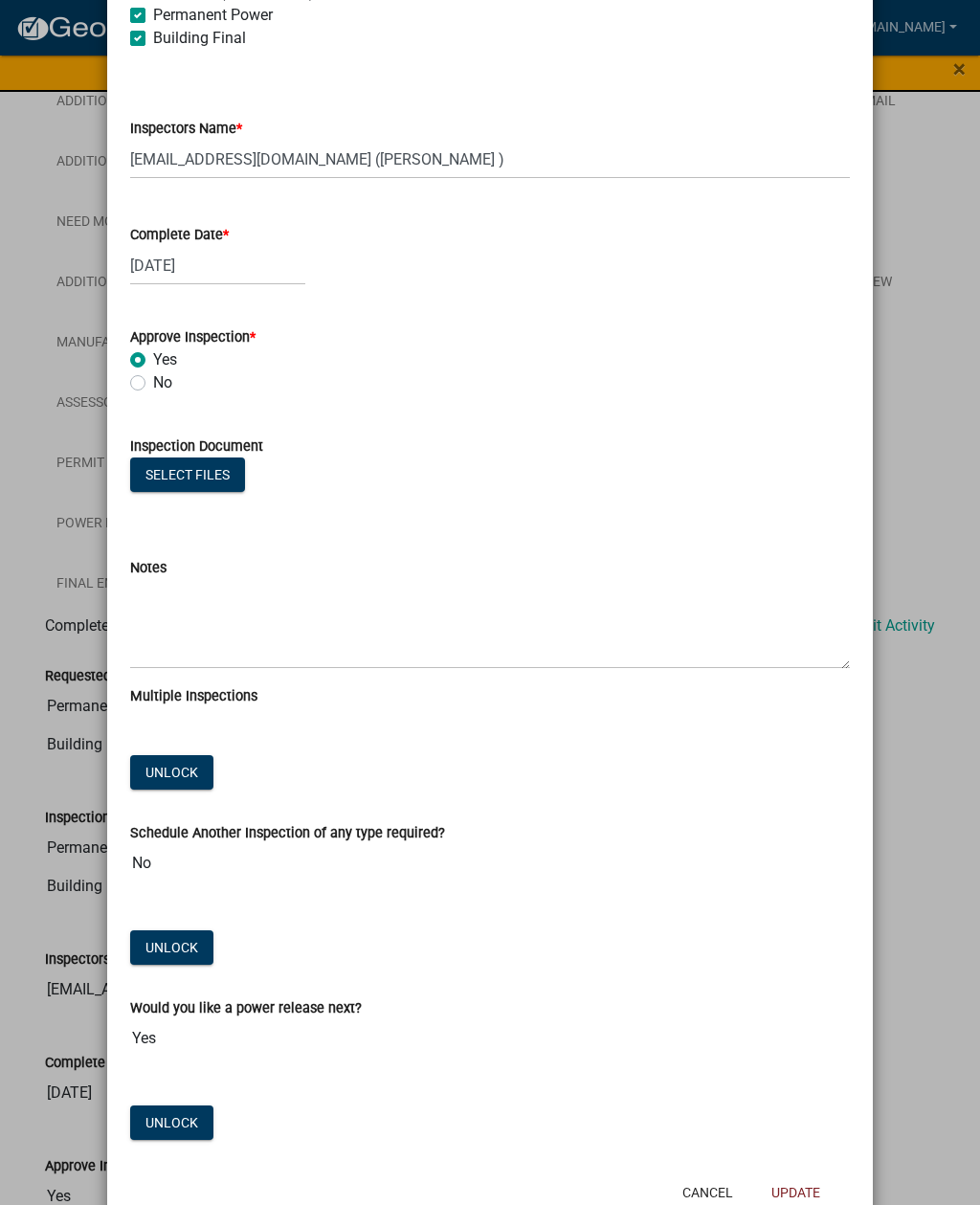
scroll to position [310, 0]
click at [201, 479] on button "Select files" at bounding box center [188, 476] width 115 height 35
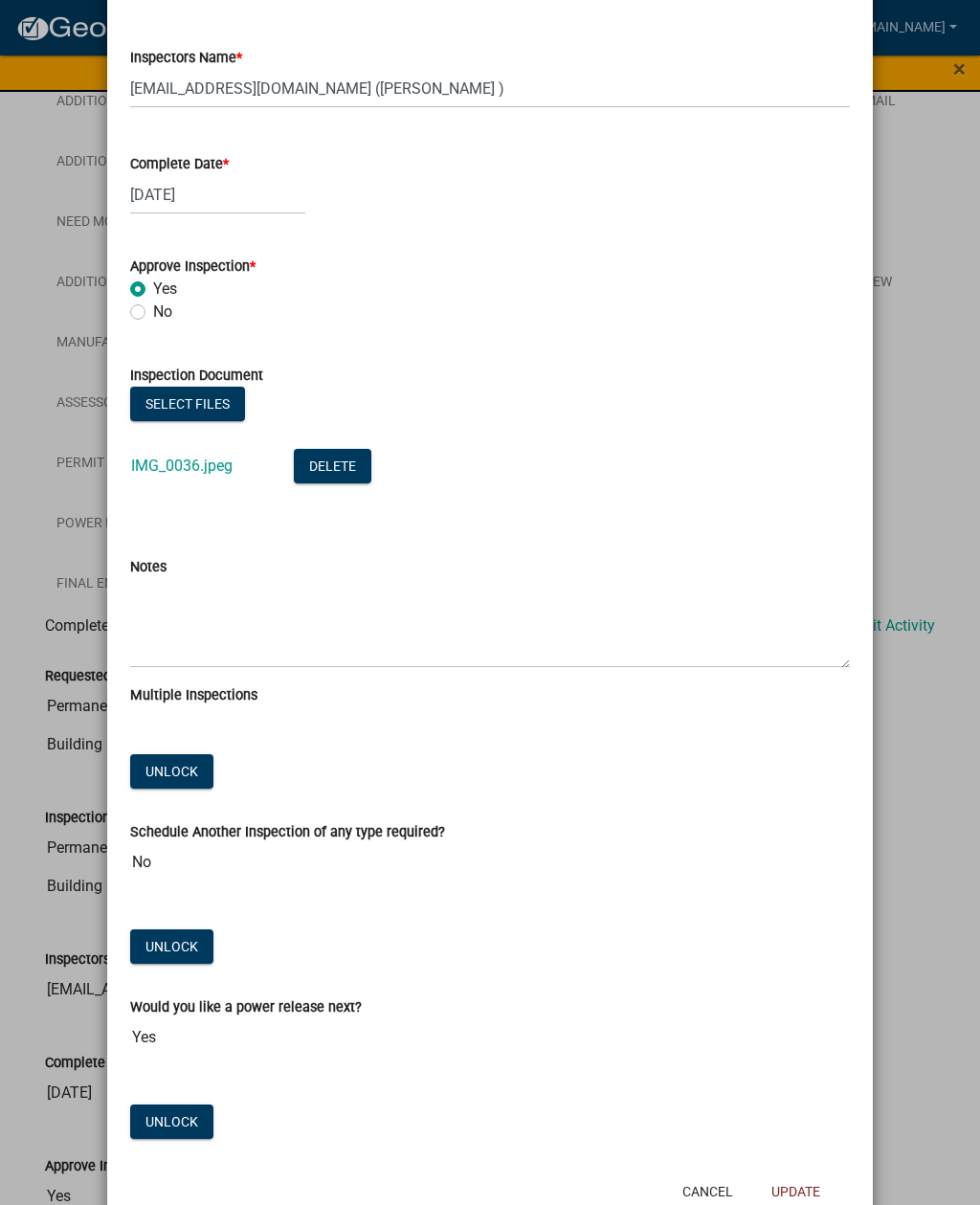
scroll to position [379, 0]
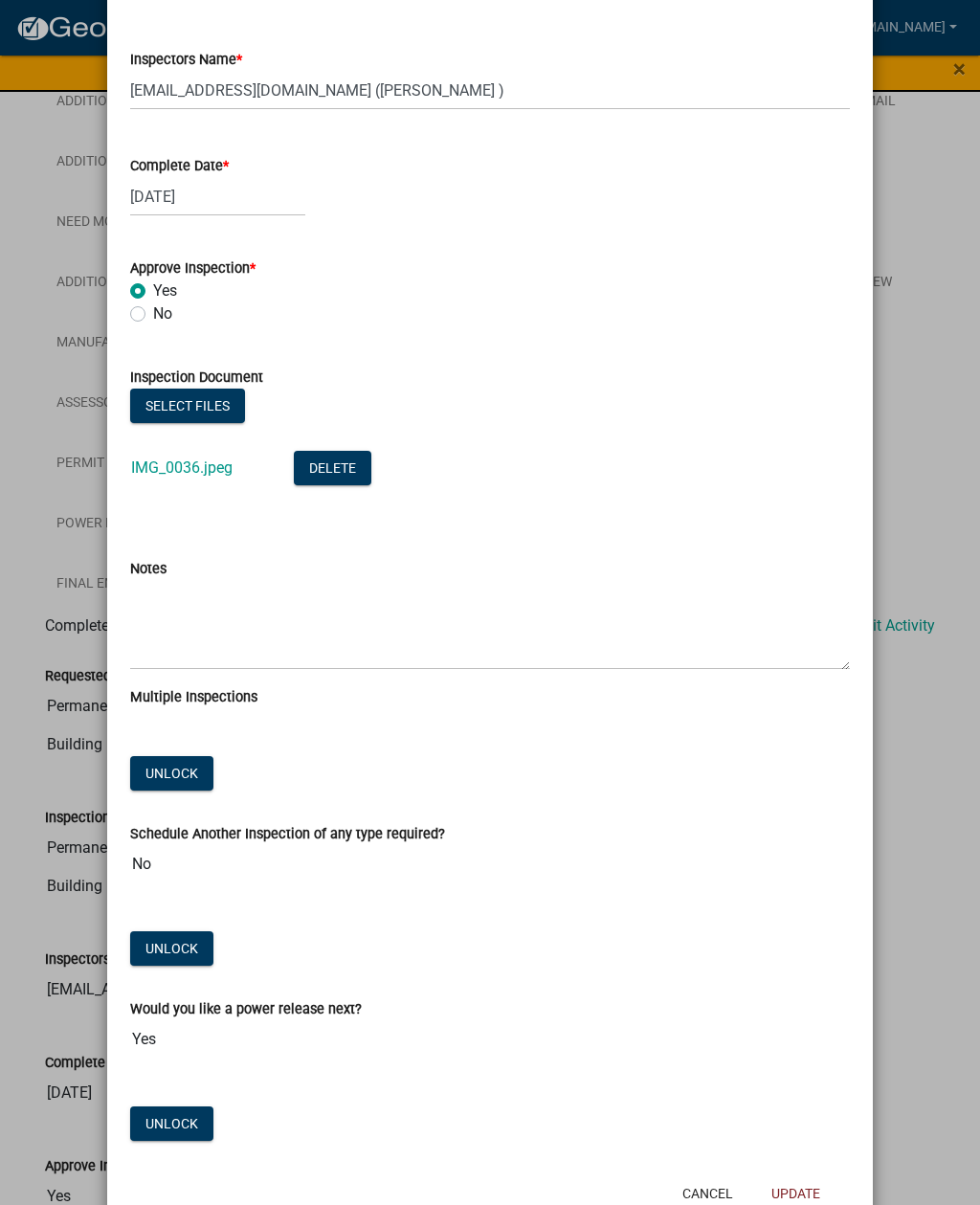
click at [796, 1189] on button "Update" at bounding box center [795, 1194] width 79 height 35
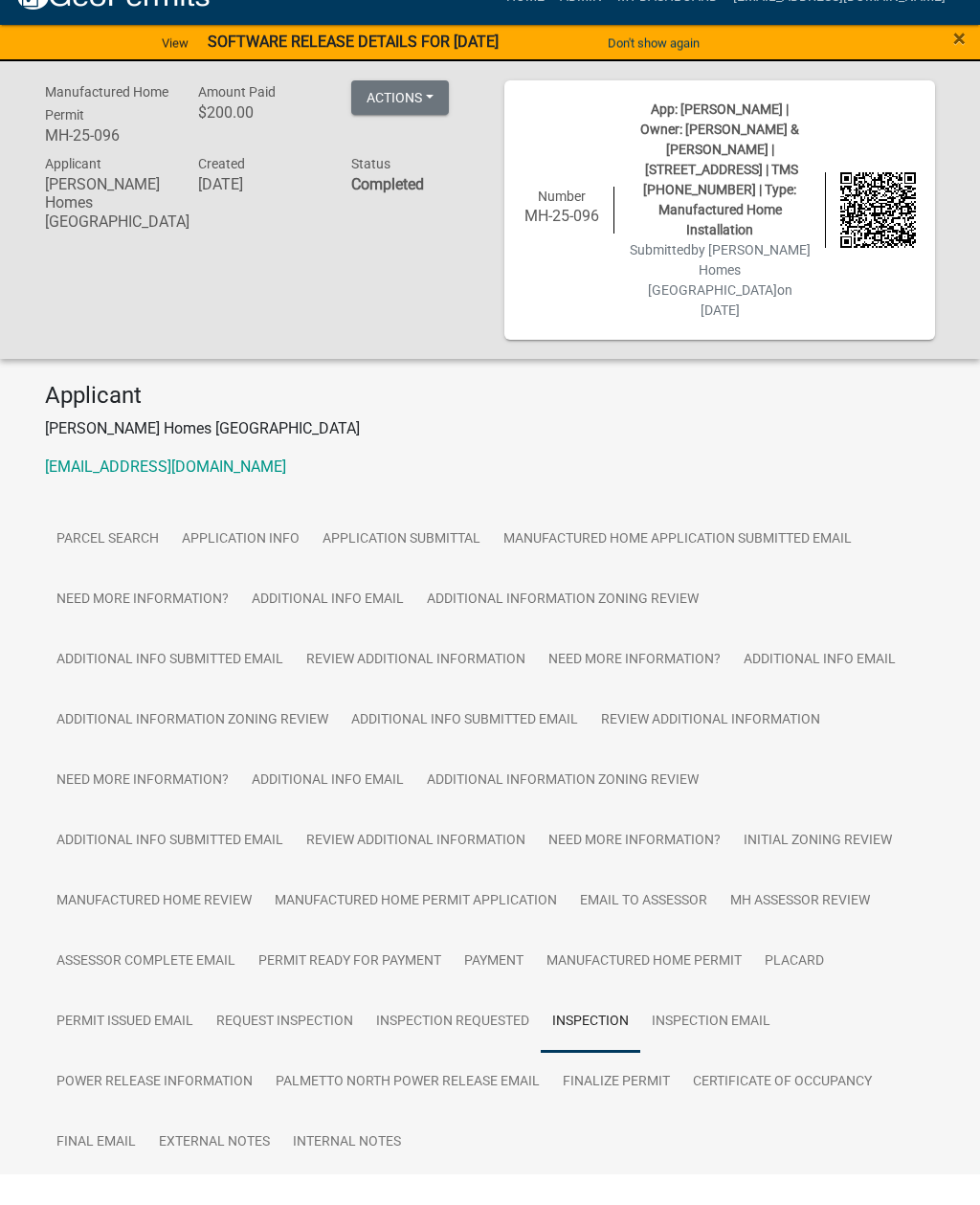
scroll to position [38, 0]
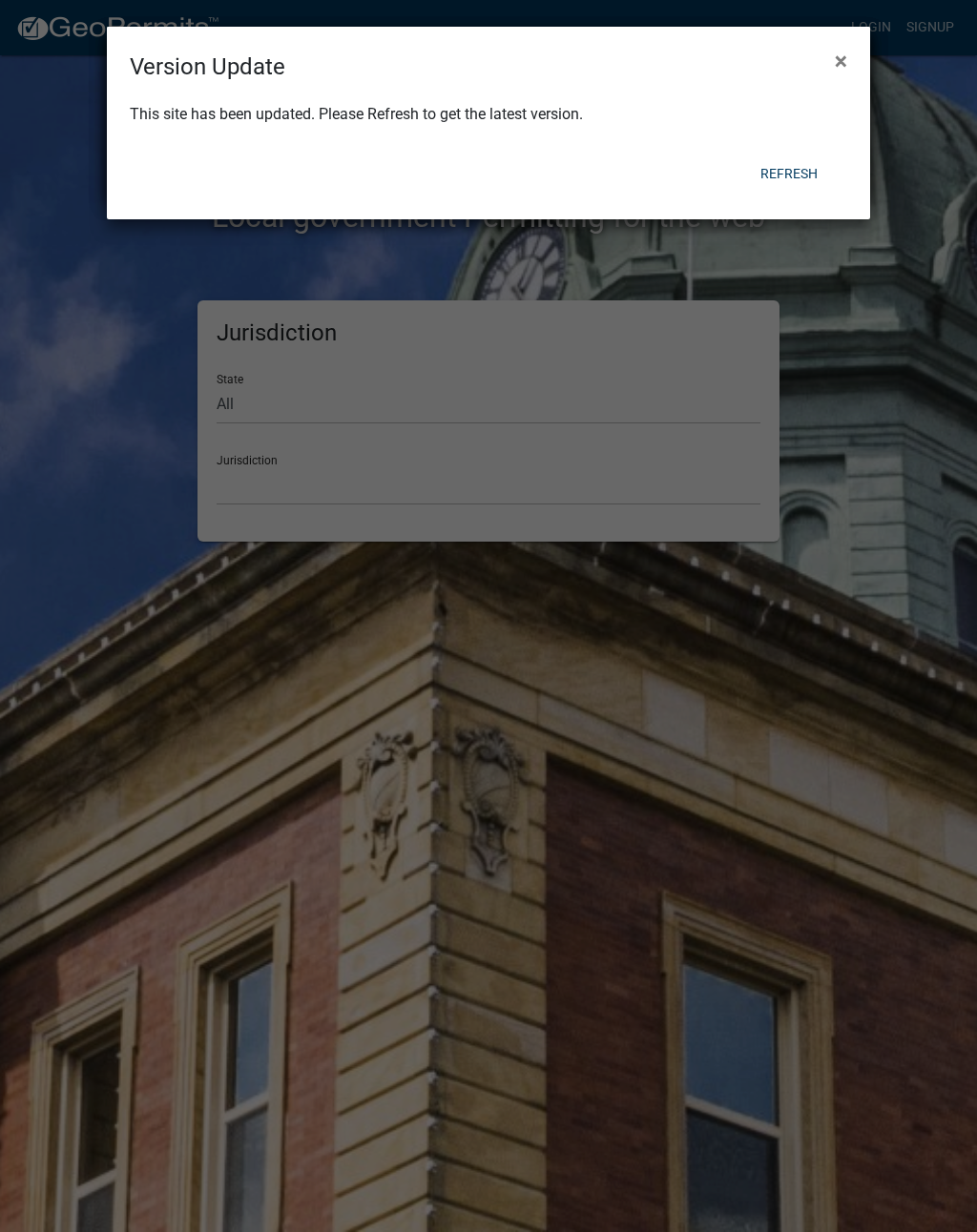
click at [775, 175] on button "Refresh" at bounding box center [789, 174] width 88 height 35
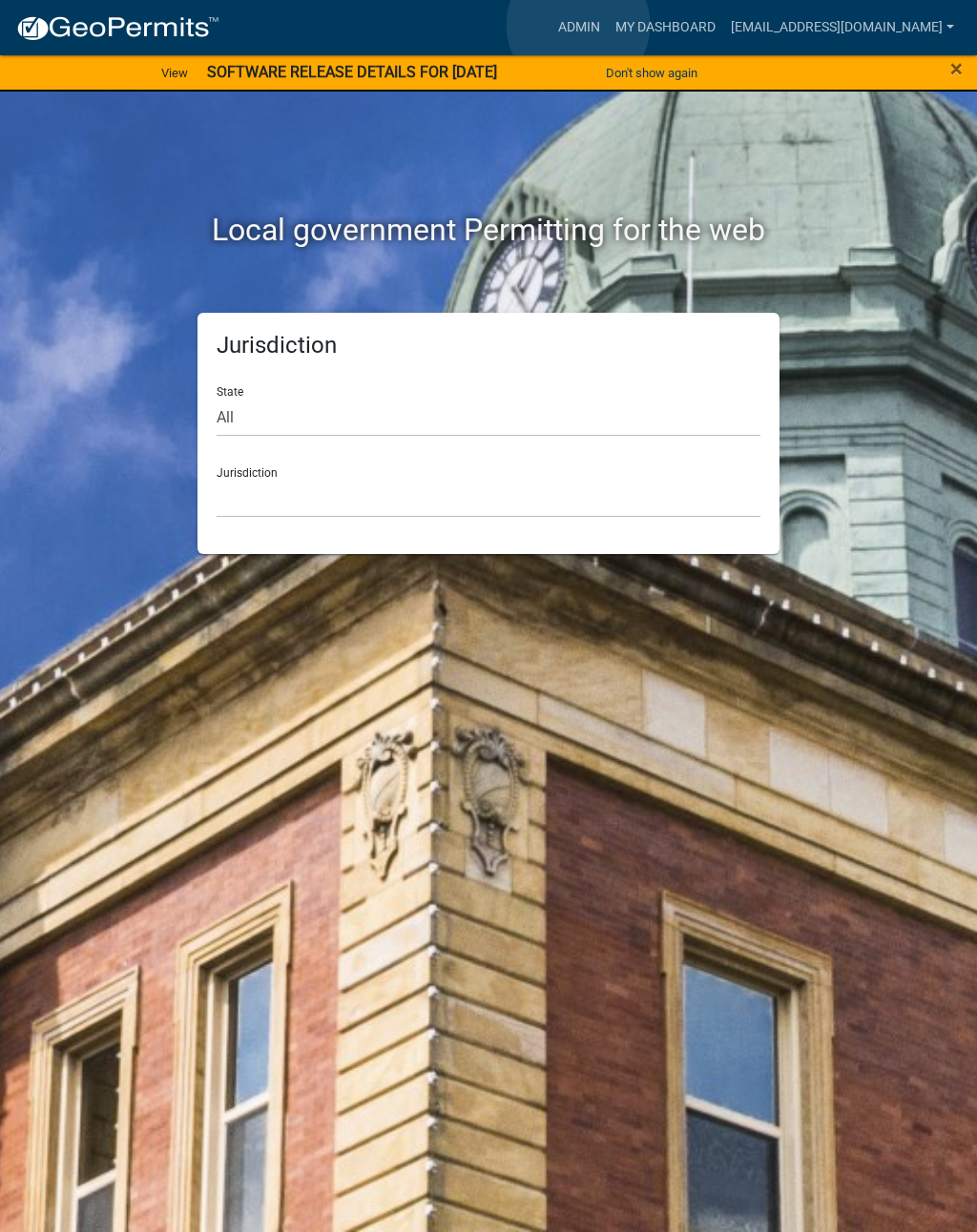
click at [579, 26] on link "Admin" at bounding box center [579, 28] width 57 height 37
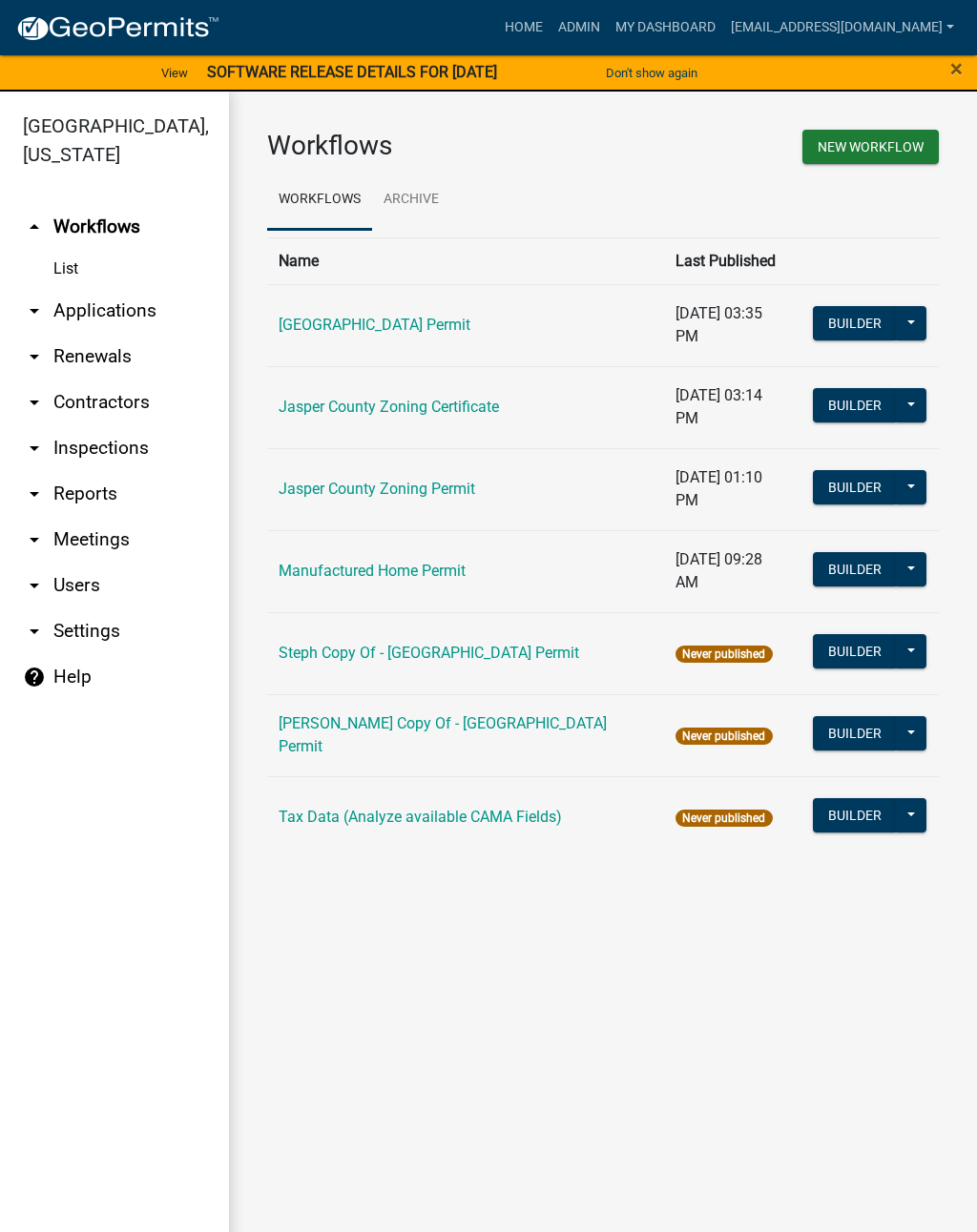
click at [106, 308] on link "arrow_drop_down Applications" at bounding box center [114, 310] width 229 height 45
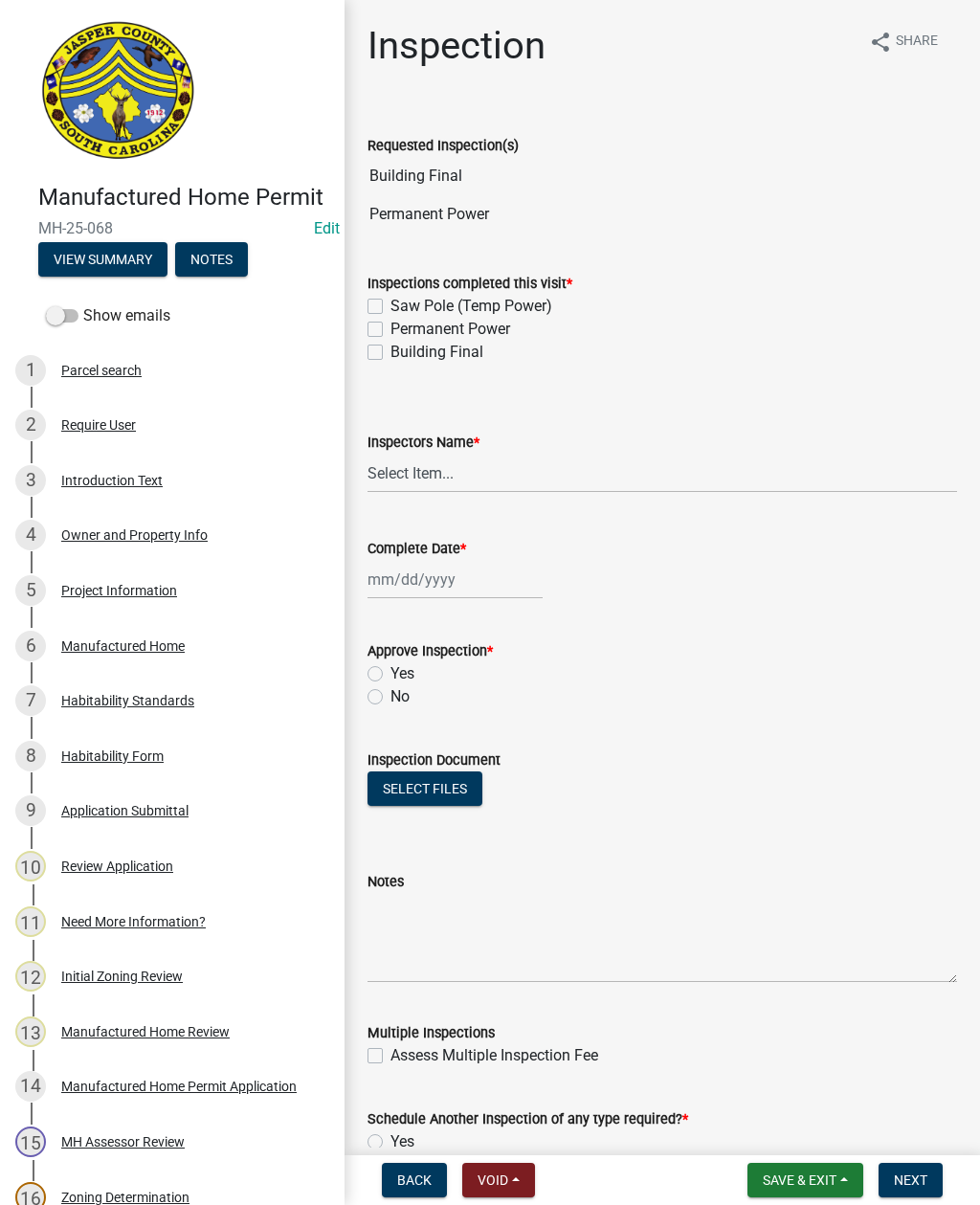
click at [392, 328] on label "Permanent Power" at bounding box center [451, 329] width 120 height 23
click at [392, 328] on input "Permanent Power" at bounding box center [397, 323] width 13 height 13
checkbox input "true"
checkbox input "false"
checkbox input "true"
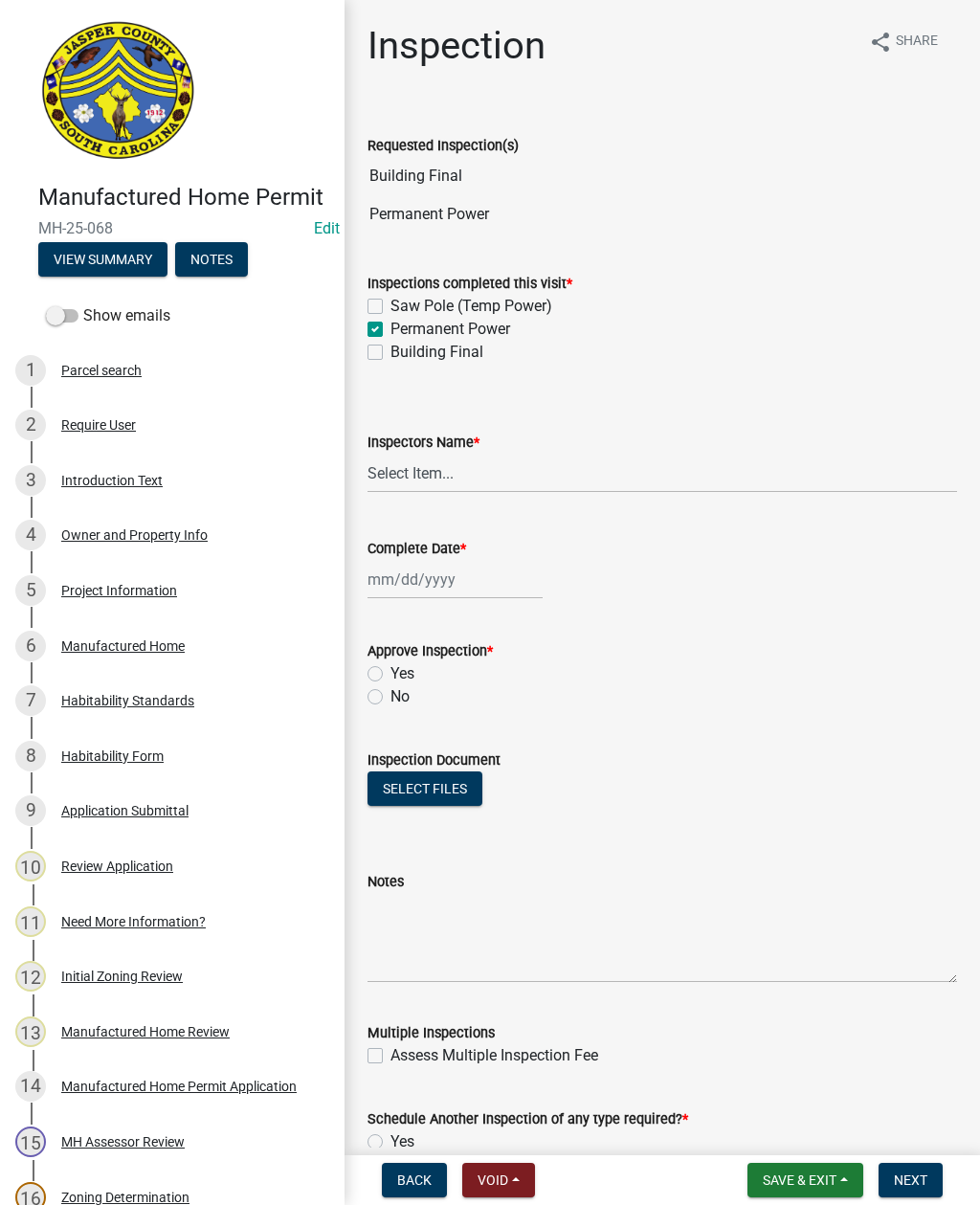
click at [391, 350] on label "Building Final" at bounding box center [437, 352] width 93 height 23
click at [391, 350] on input "Building Final" at bounding box center [397, 346] width 13 height 13
checkbox input "true"
checkbox input "false"
checkbox input "true"
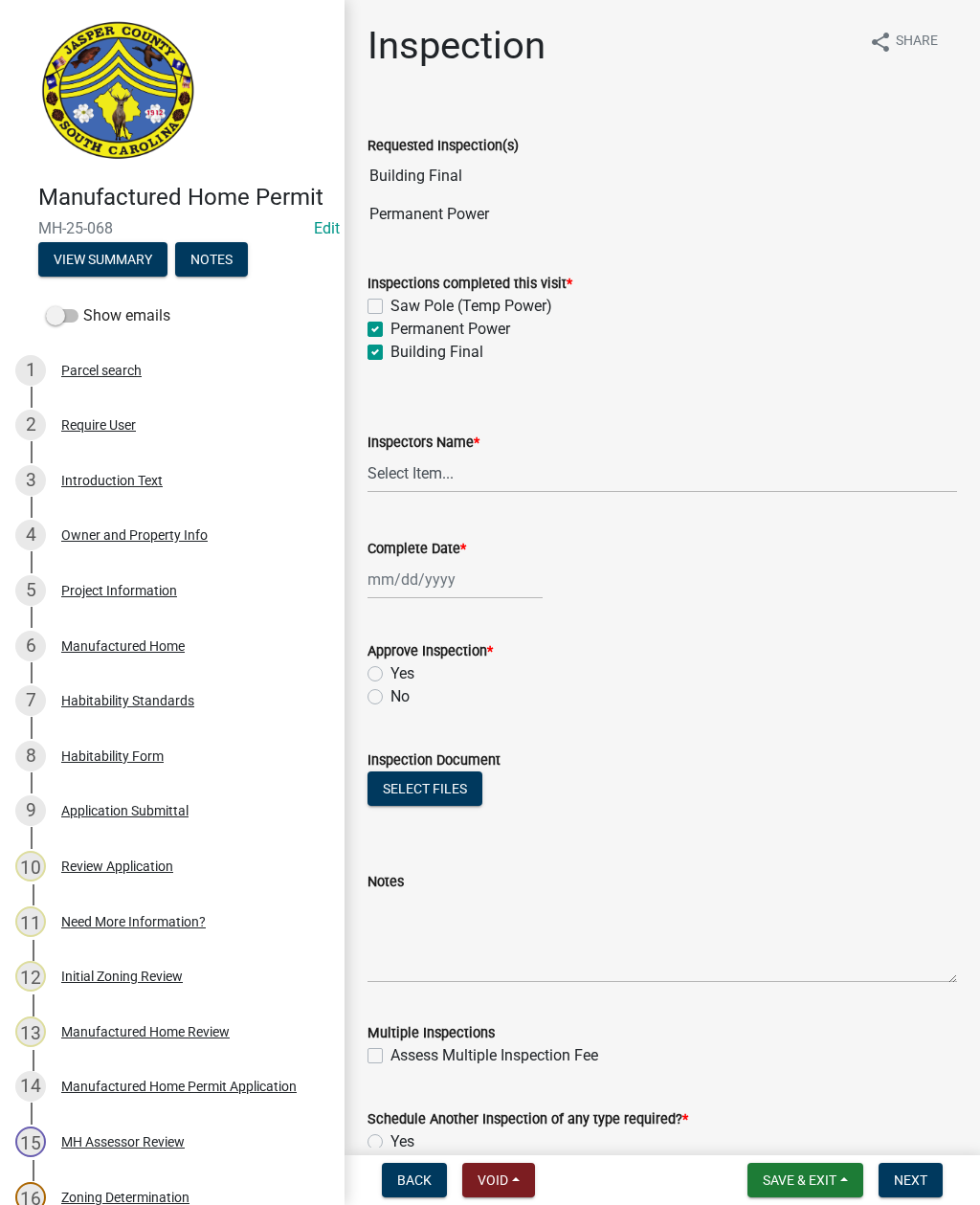
checkbox input "true"
click at [433, 474] on select "Select Item... [EMAIL_ADDRESS][DOMAIN_NAME] ([PERSON_NAME] ) rcampbell ([PERSON…" at bounding box center [662, 473] width 589 height 40
select select "2d9ba1e5-2fdd-4b15-98d0-073dcbeb5880"
click at [427, 566] on div at bounding box center [455, 580] width 175 height 40
select select "9"
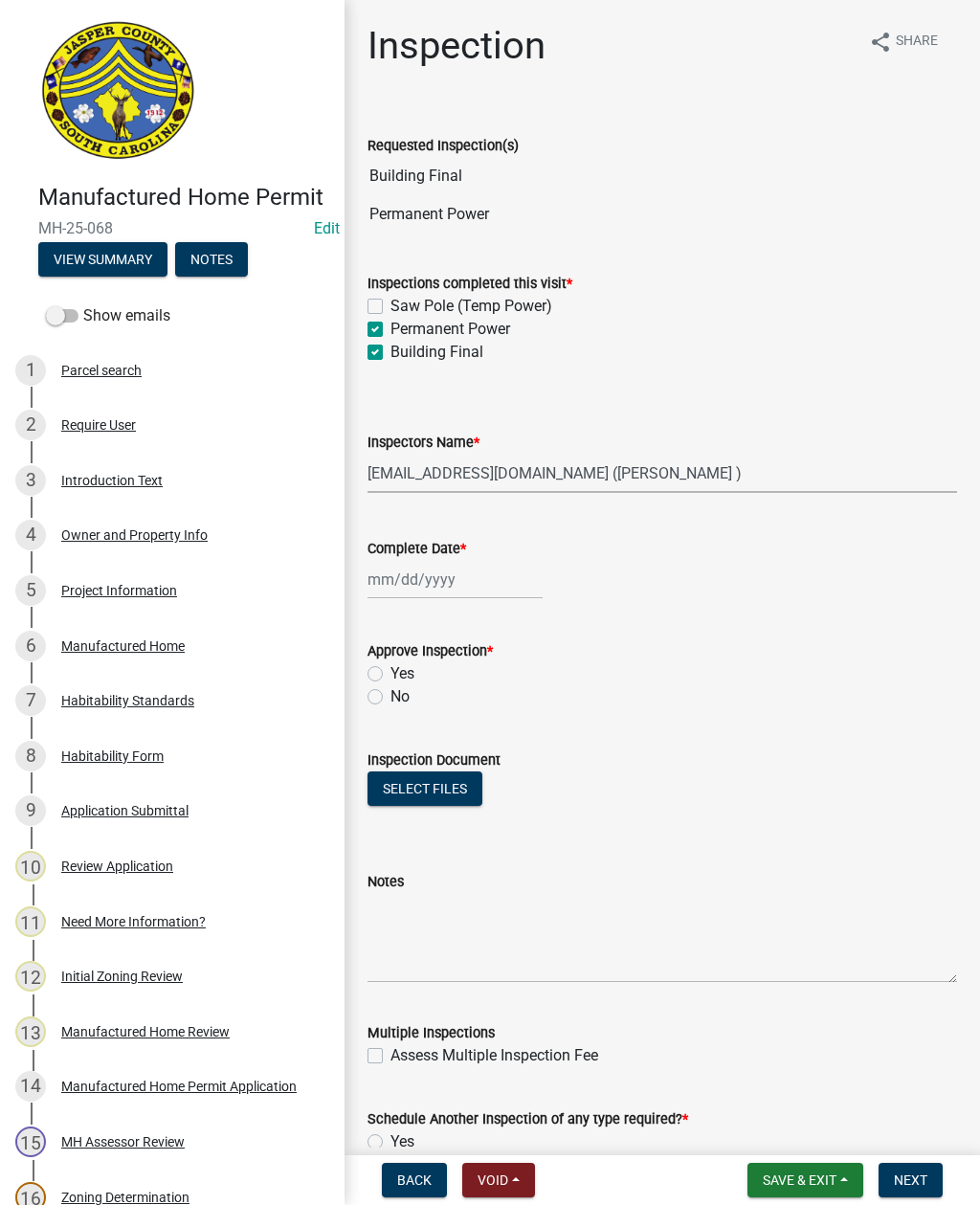
select select "2025"
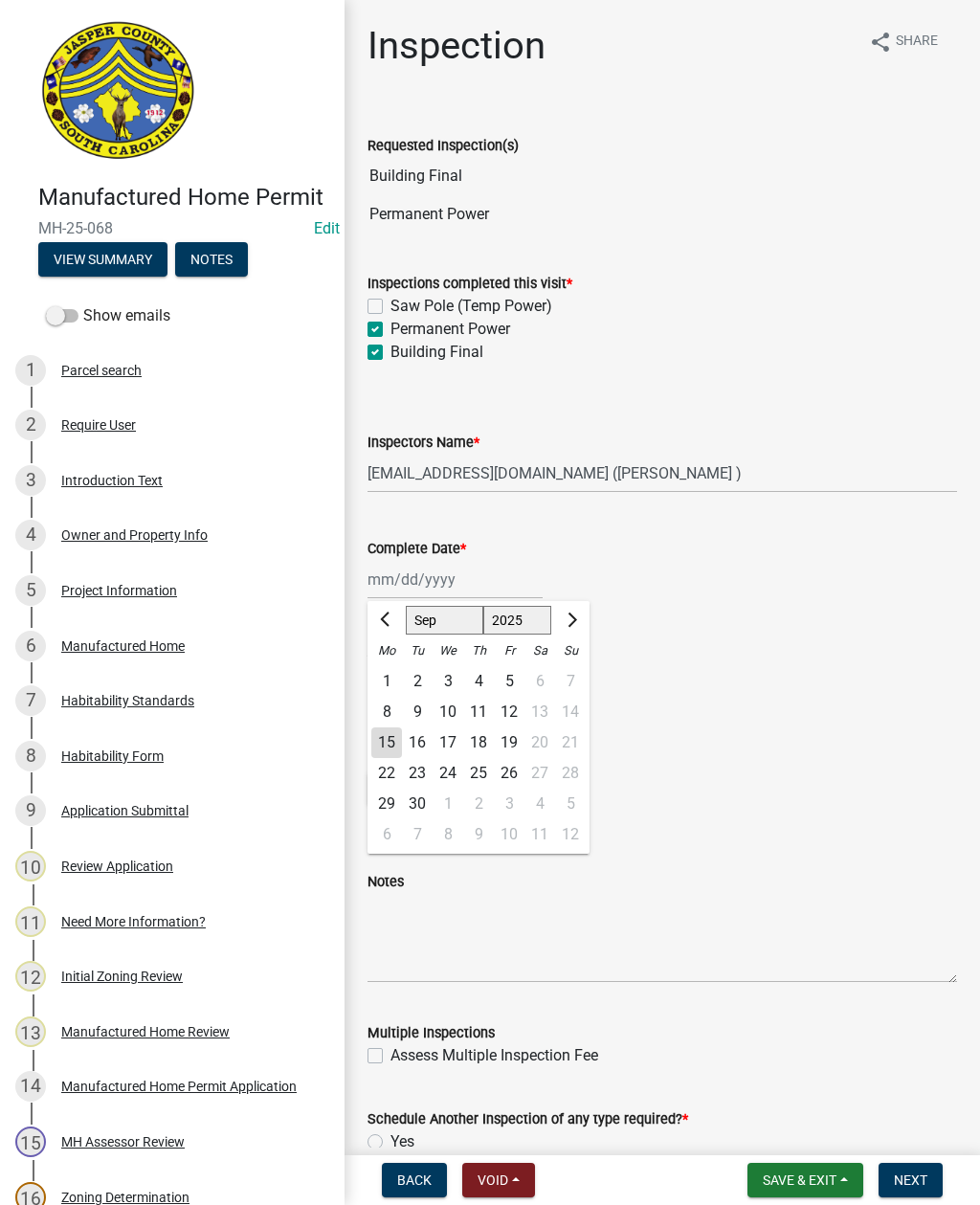
click at [386, 733] on div "15" at bounding box center [387, 743] width 31 height 31
type input "[DATE]"
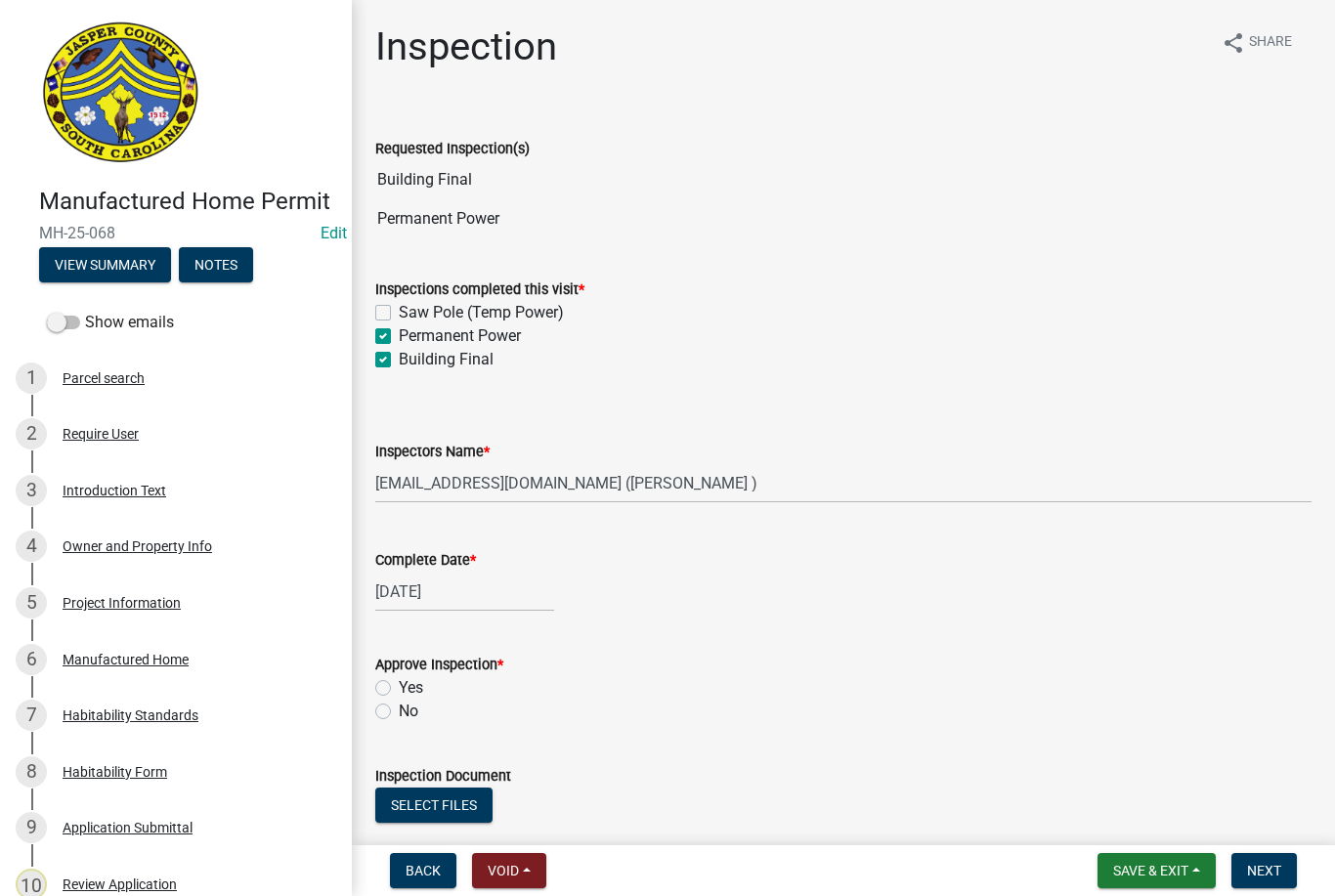
click at [760, 881] on div "Back Void Withdraw Lock Expire Void Save & Exit Save Save & Exit Next" at bounding box center [843, 871] width 952 height 36
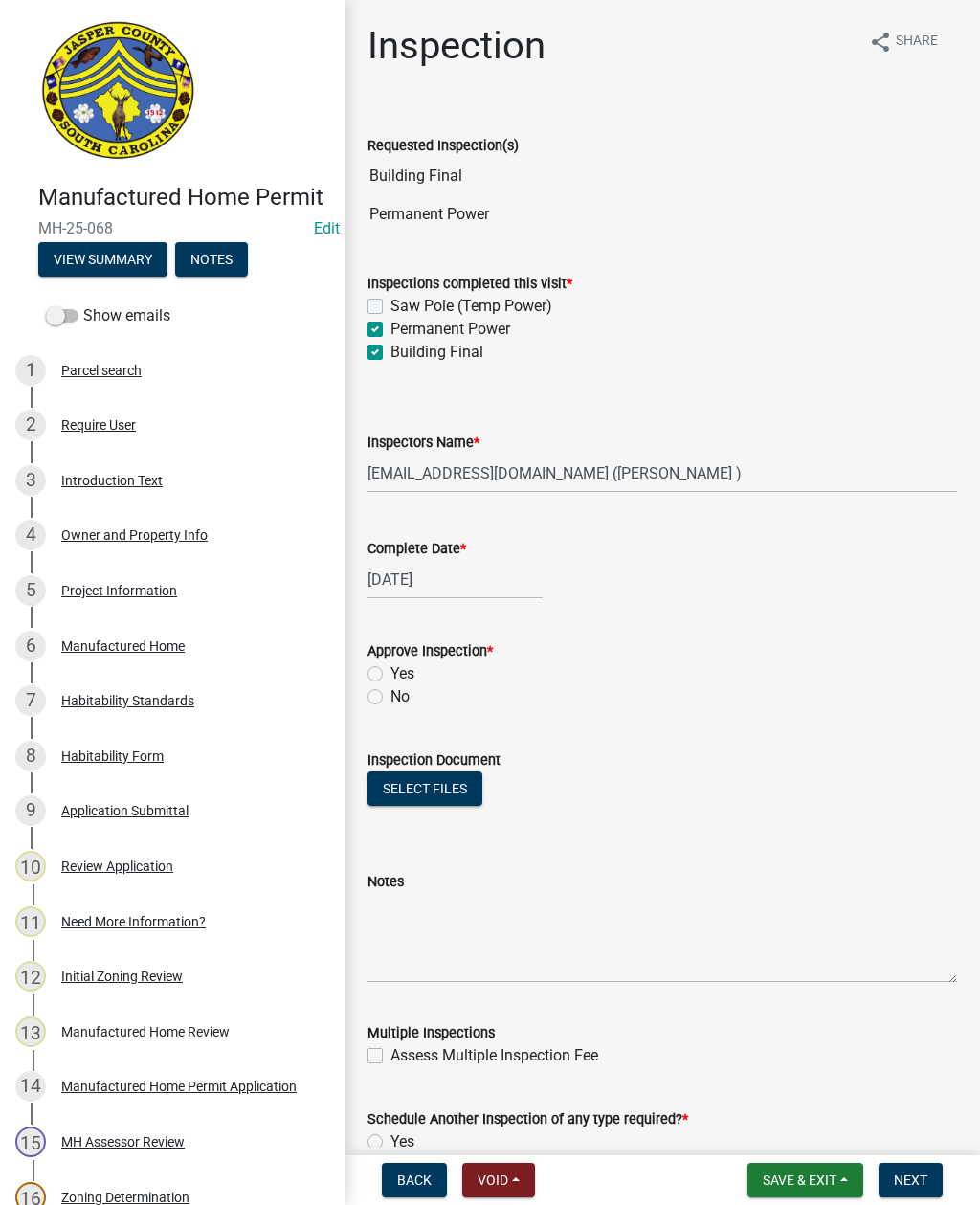
click at [391, 671] on label "Yes" at bounding box center [402, 675] width 24 height 23
click at [391, 671] on input "Yes" at bounding box center [397, 669] width 13 height 13
radio input "true"
click at [414, 791] on button "Select files" at bounding box center [425, 789] width 115 height 35
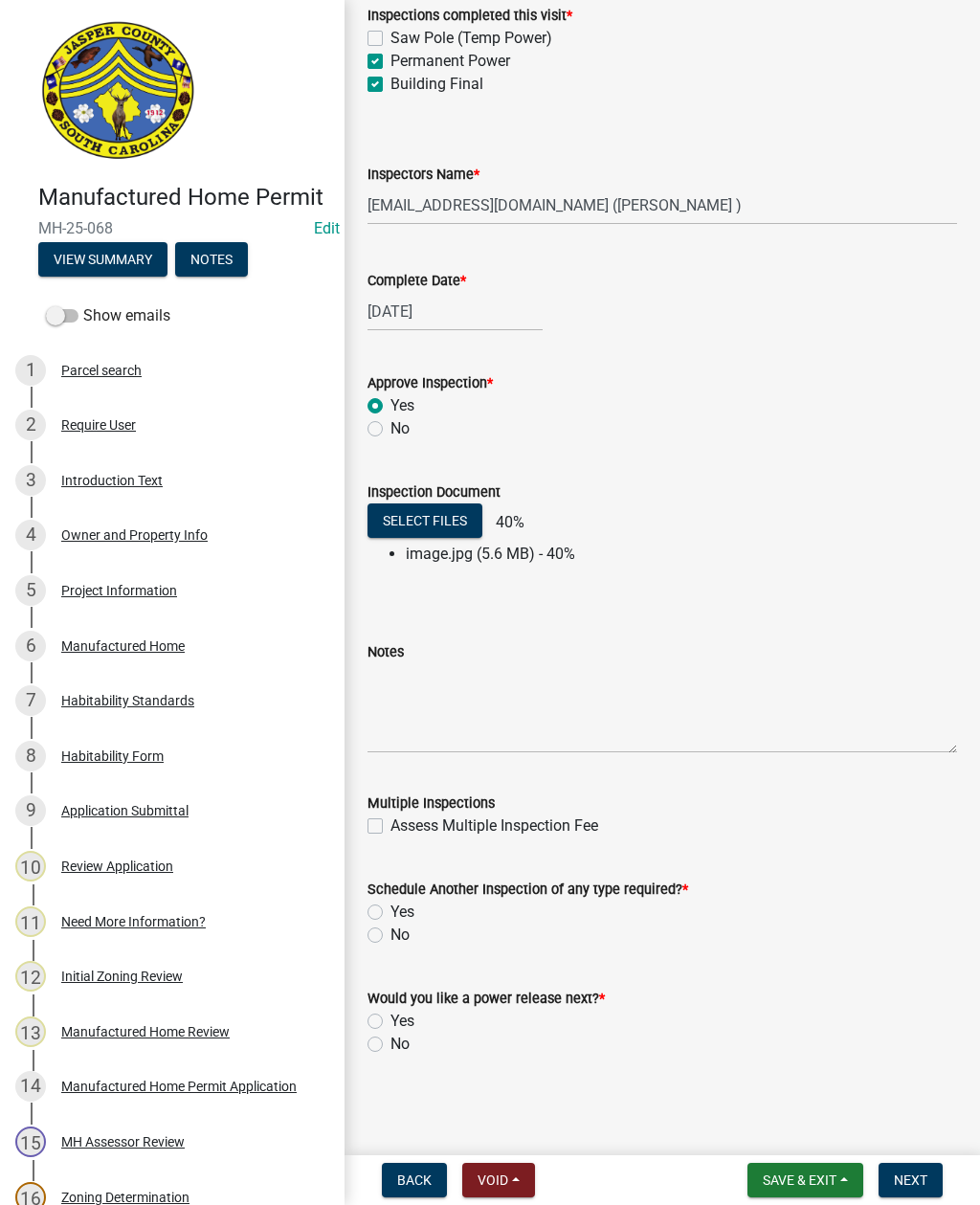
scroll to position [268, 0]
click at [391, 934] on label "No" at bounding box center [401, 936] width 19 height 23
click at [391, 934] on input "No" at bounding box center [397, 930] width 13 height 13
radio input "true"
click at [391, 1015] on label "Yes" at bounding box center [402, 1022] width 24 height 23
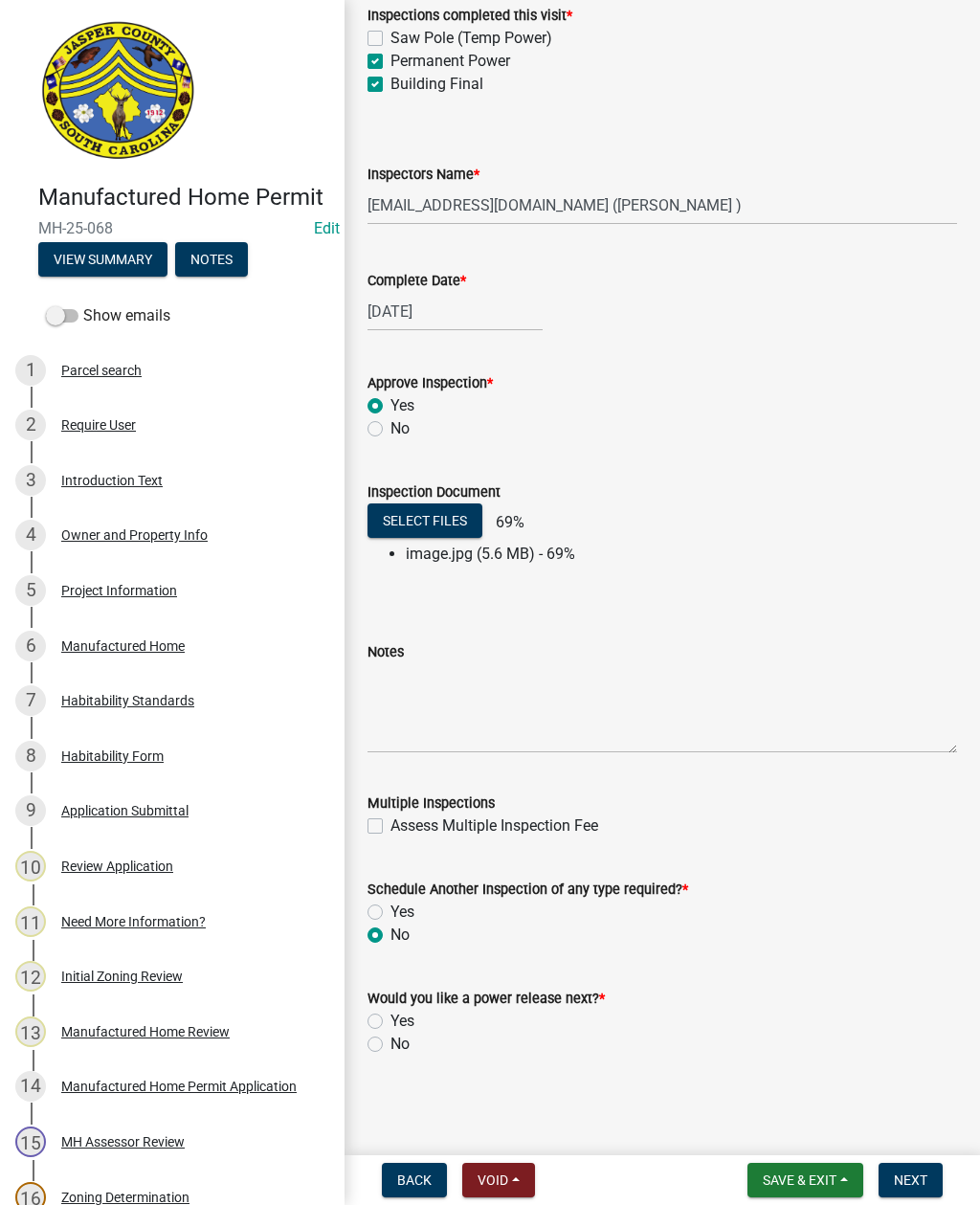
click at [391, 1015] on input "Yes" at bounding box center [397, 1016] width 13 height 13
radio input "true"
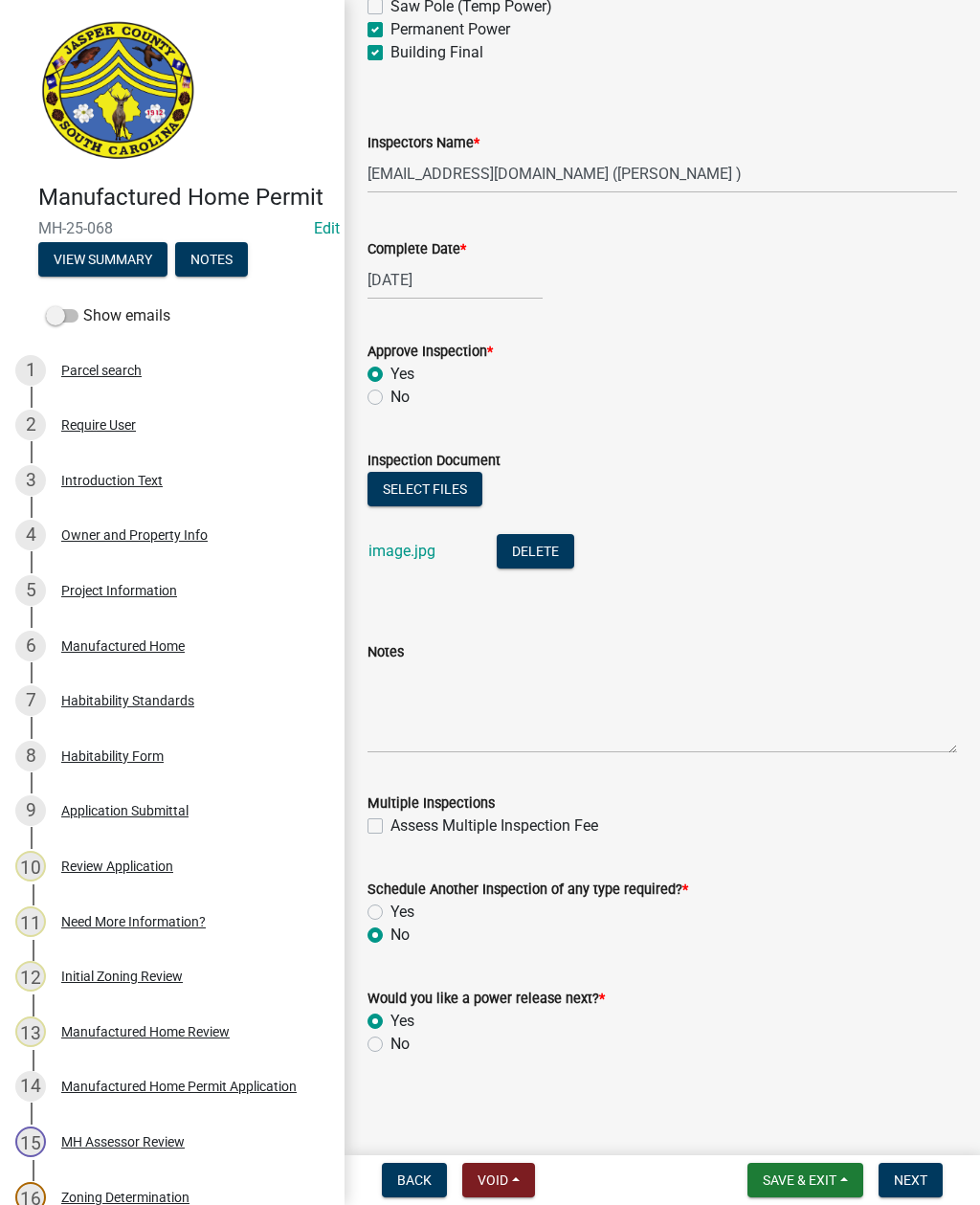
scroll to position [300, 0]
click at [913, 1170] on button "Next" at bounding box center [910, 1181] width 64 height 35
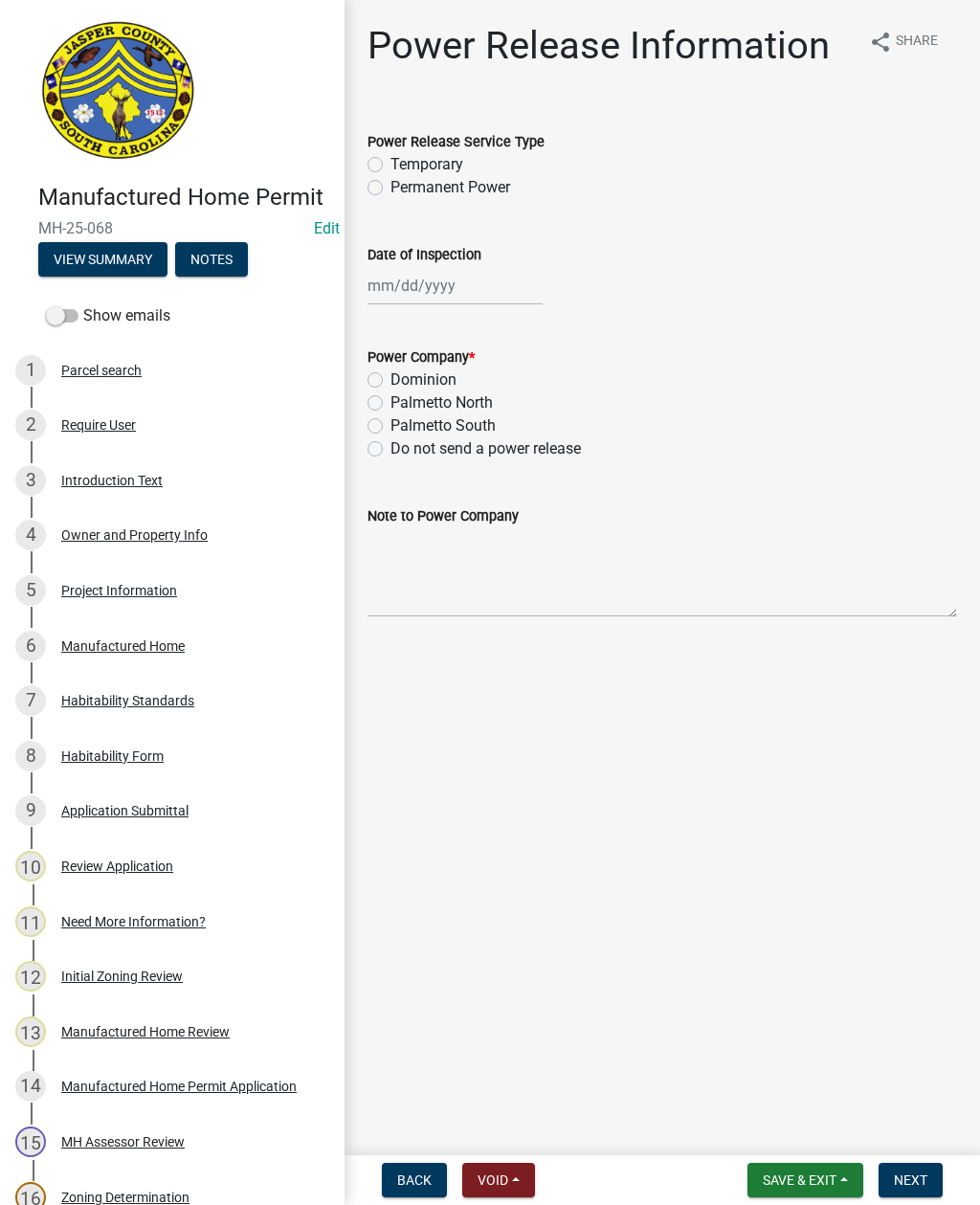
click at [391, 385] on label "Dominion" at bounding box center [424, 380] width 66 height 23
click at [391, 381] on input "Dominion" at bounding box center [397, 375] width 13 height 13
radio input "true"
click at [391, 169] on label "Temporary" at bounding box center [427, 165] width 73 height 23
click at [391, 166] on input "Temporary" at bounding box center [397, 159] width 13 height 13
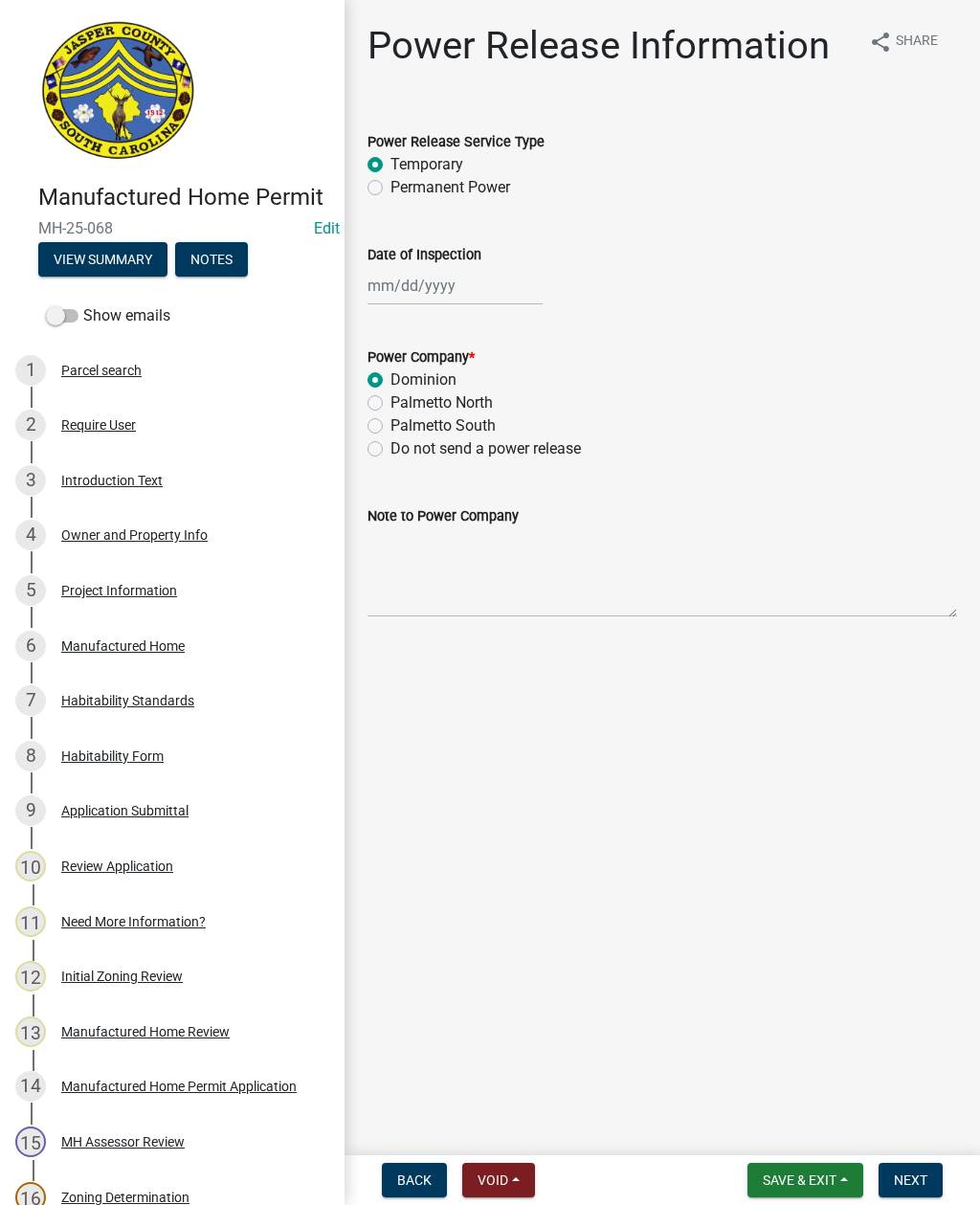
radio input "true"
click at [366, 196] on div "Power Release Service Type Temporary Permanent Power" at bounding box center [662, 153] width 618 height 92
click at [391, 193] on label "Permanent Power" at bounding box center [451, 188] width 120 height 23
click at [391, 189] on input "Permanent Power" at bounding box center [397, 182] width 13 height 13
radio input "true"
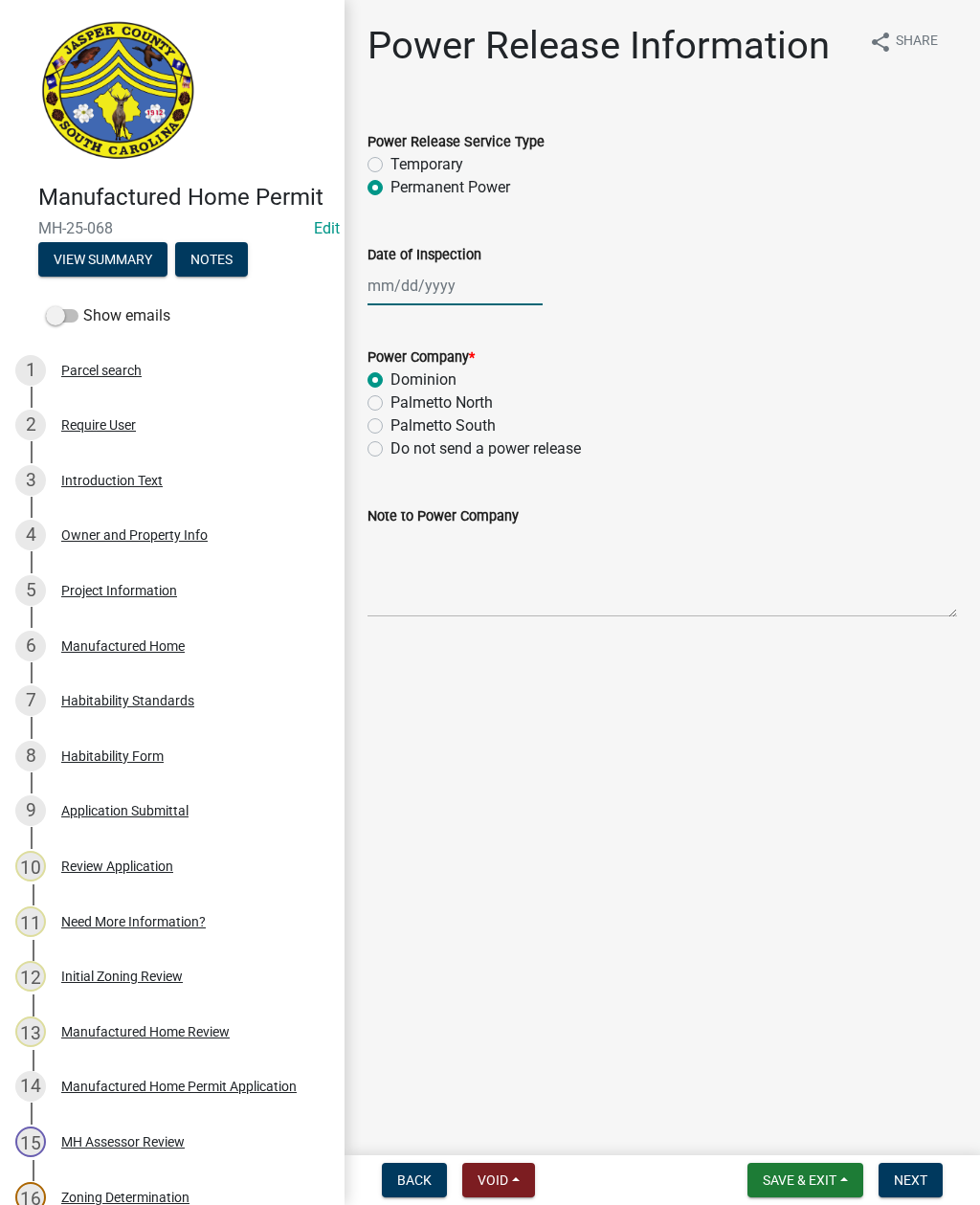
click at [407, 283] on div at bounding box center [455, 286] width 175 height 40
select select "9"
select select "2025"
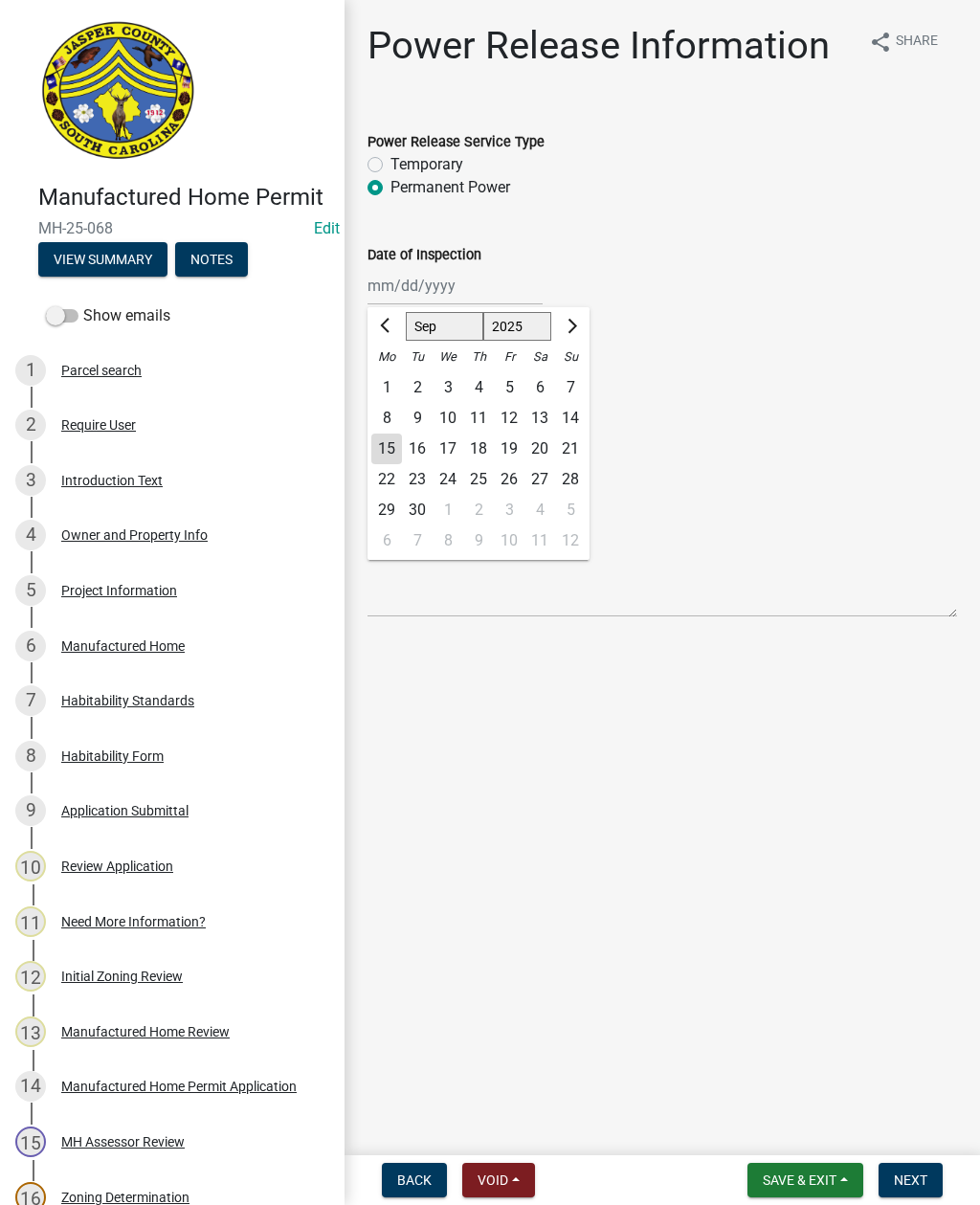
click at [382, 443] on div "15" at bounding box center [387, 449] width 31 height 31
type input "[DATE]"
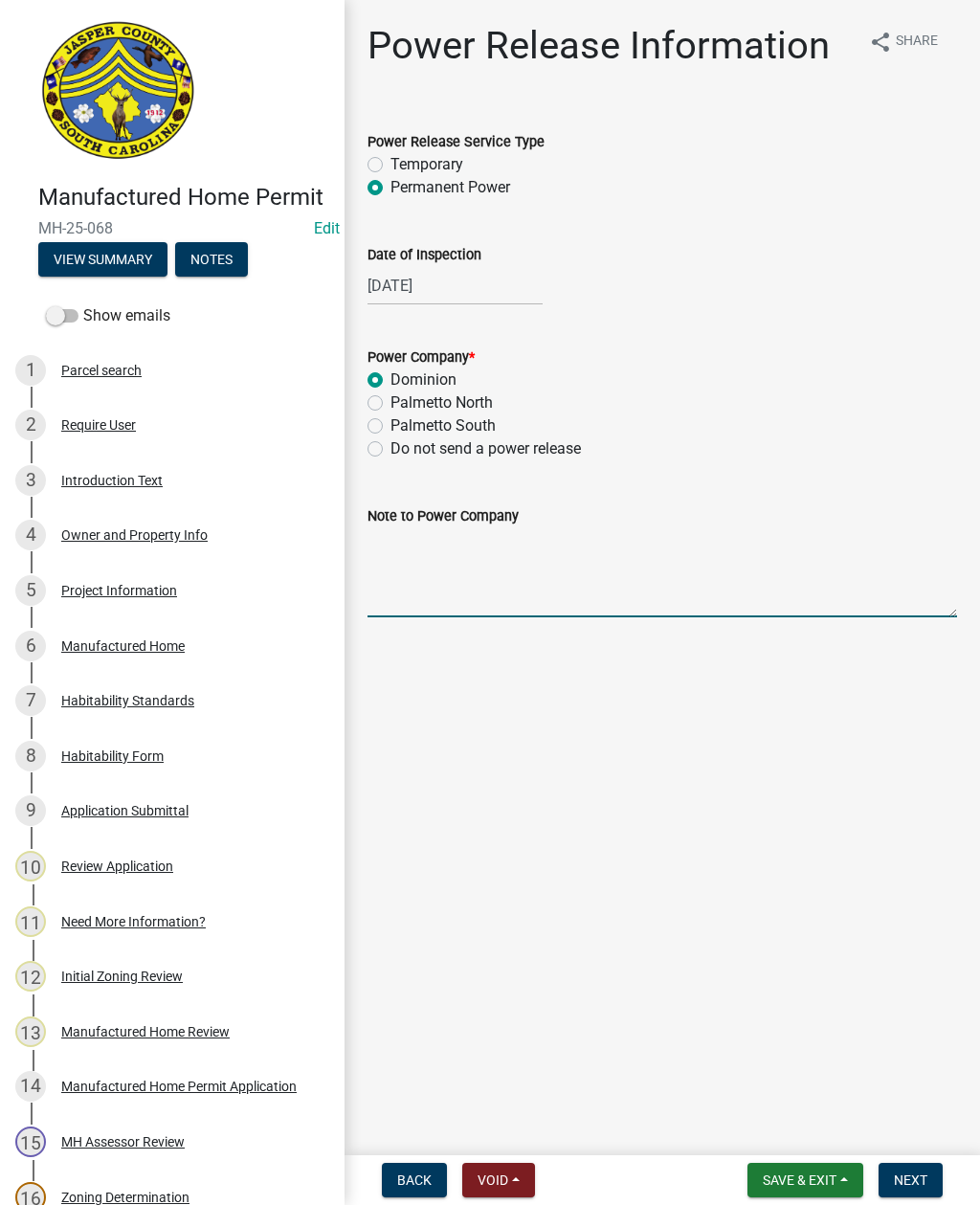
click at [485, 583] on textarea "Note to Power Company" at bounding box center [662, 572] width 589 height 90
type textarea "Power for mobile home"
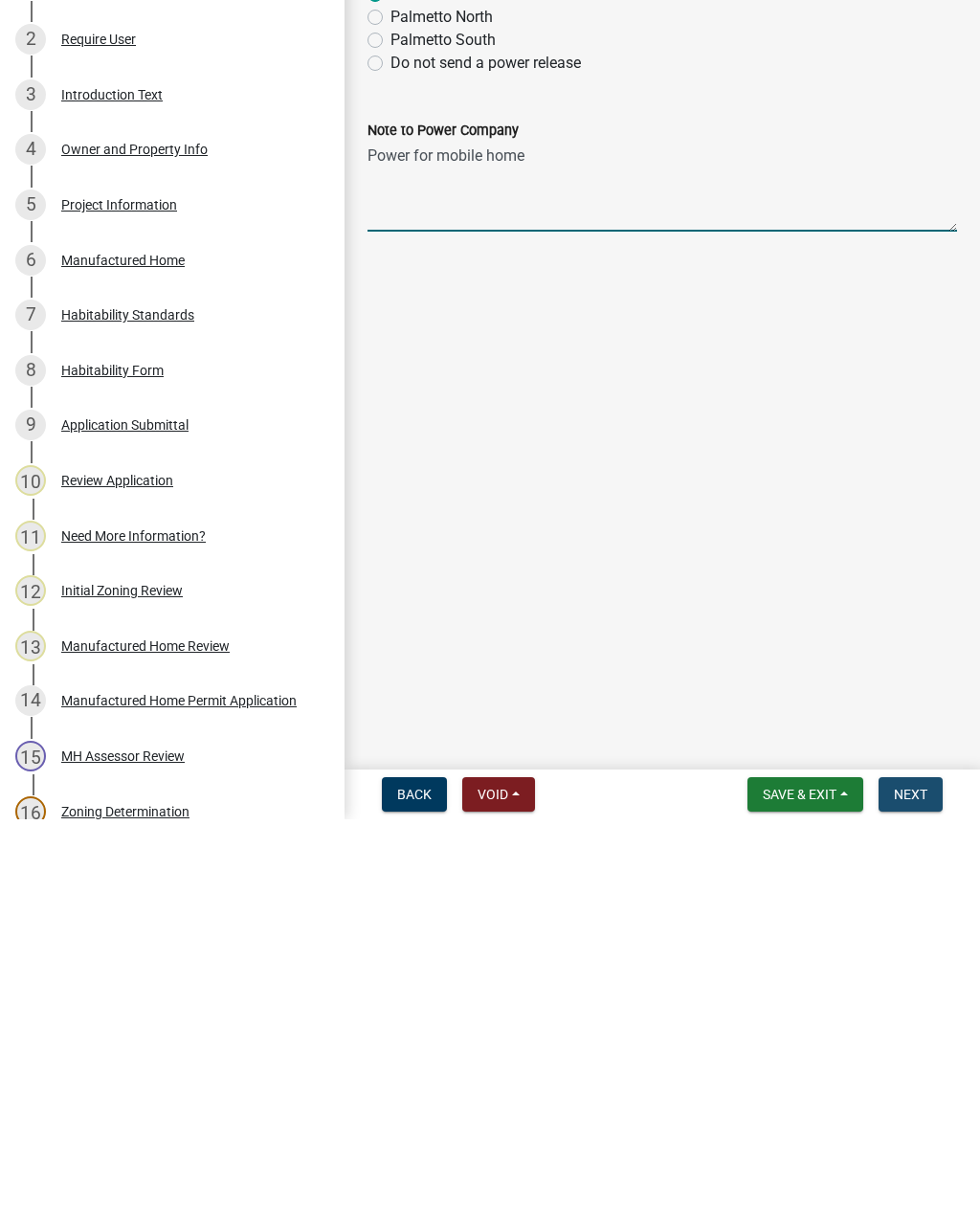
click at [903, 1173] on span "Next" at bounding box center [910, 1181] width 34 height 15
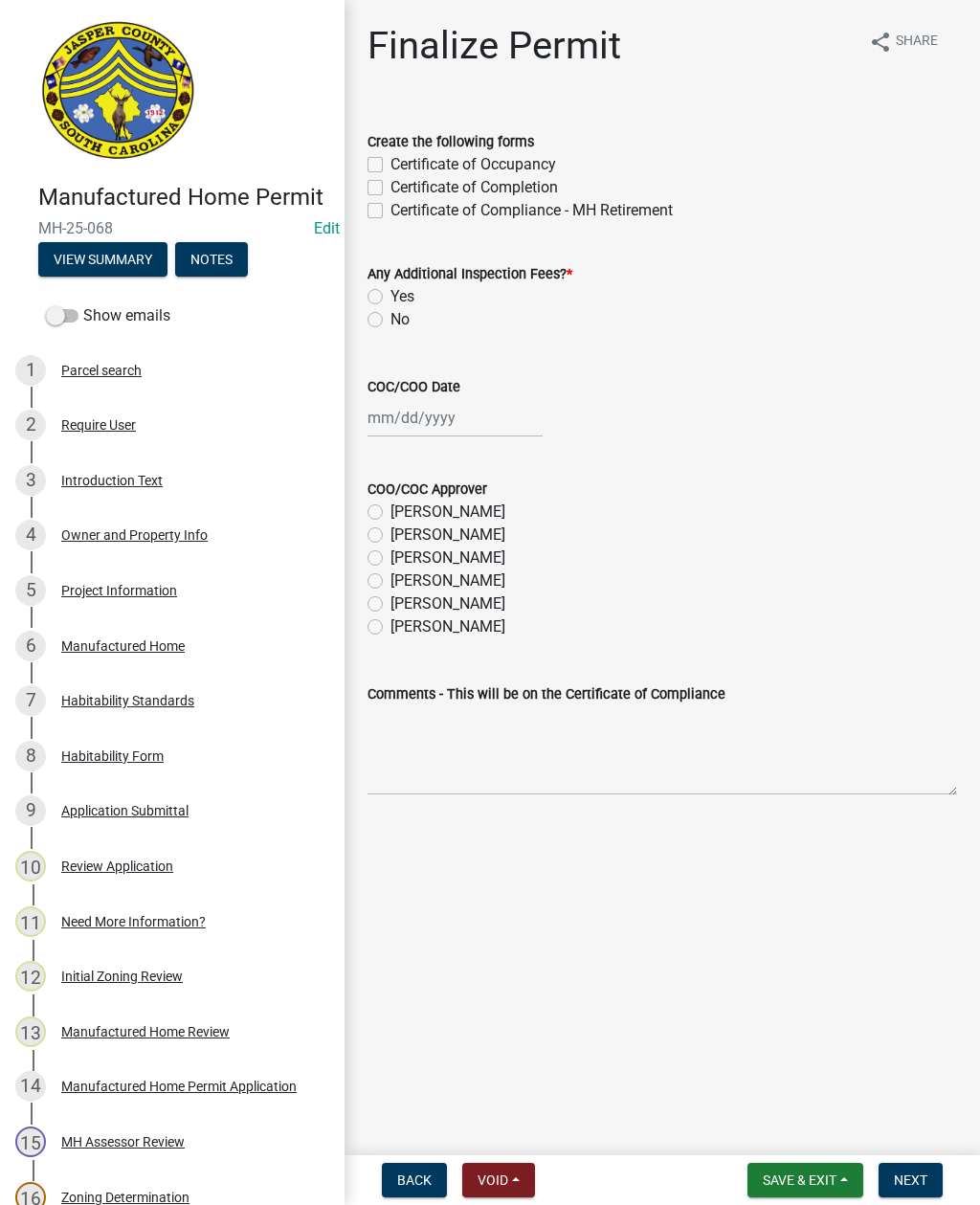
click at [391, 610] on label "[PERSON_NAME]" at bounding box center [448, 604] width 115 height 23
click at [391, 605] on input "[PERSON_NAME]" at bounding box center [397, 598] width 13 height 13
radio input "true"
click at [391, 163] on label "Certificate of Occupancy" at bounding box center [473, 165] width 165 height 23
click at [391, 163] on input "Certificate of Occupancy" at bounding box center [397, 159] width 13 height 13
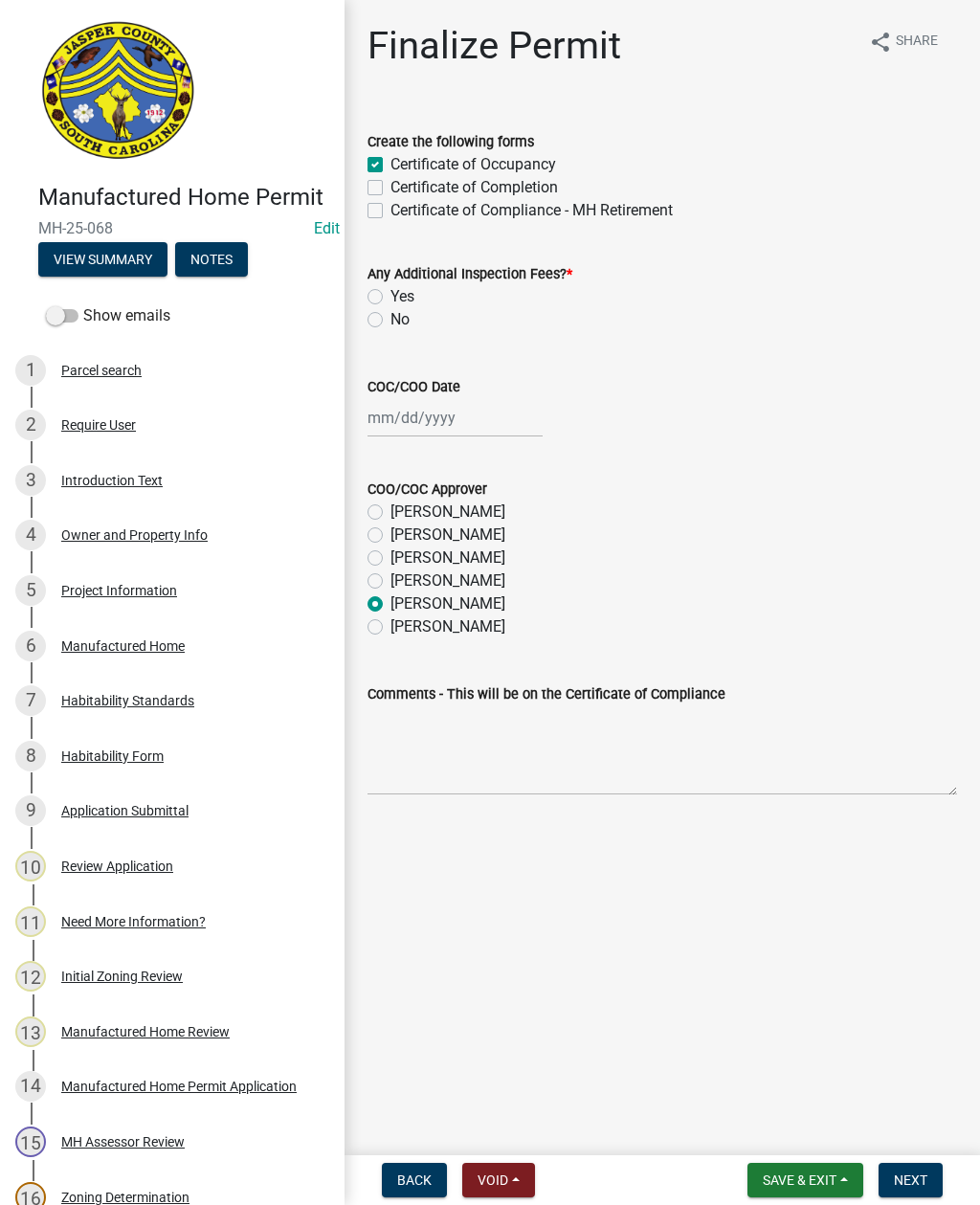
checkbox input "true"
checkbox input "false"
click at [391, 320] on label "No" at bounding box center [401, 320] width 19 height 23
click at [391, 320] on input "No" at bounding box center [397, 315] width 13 height 13
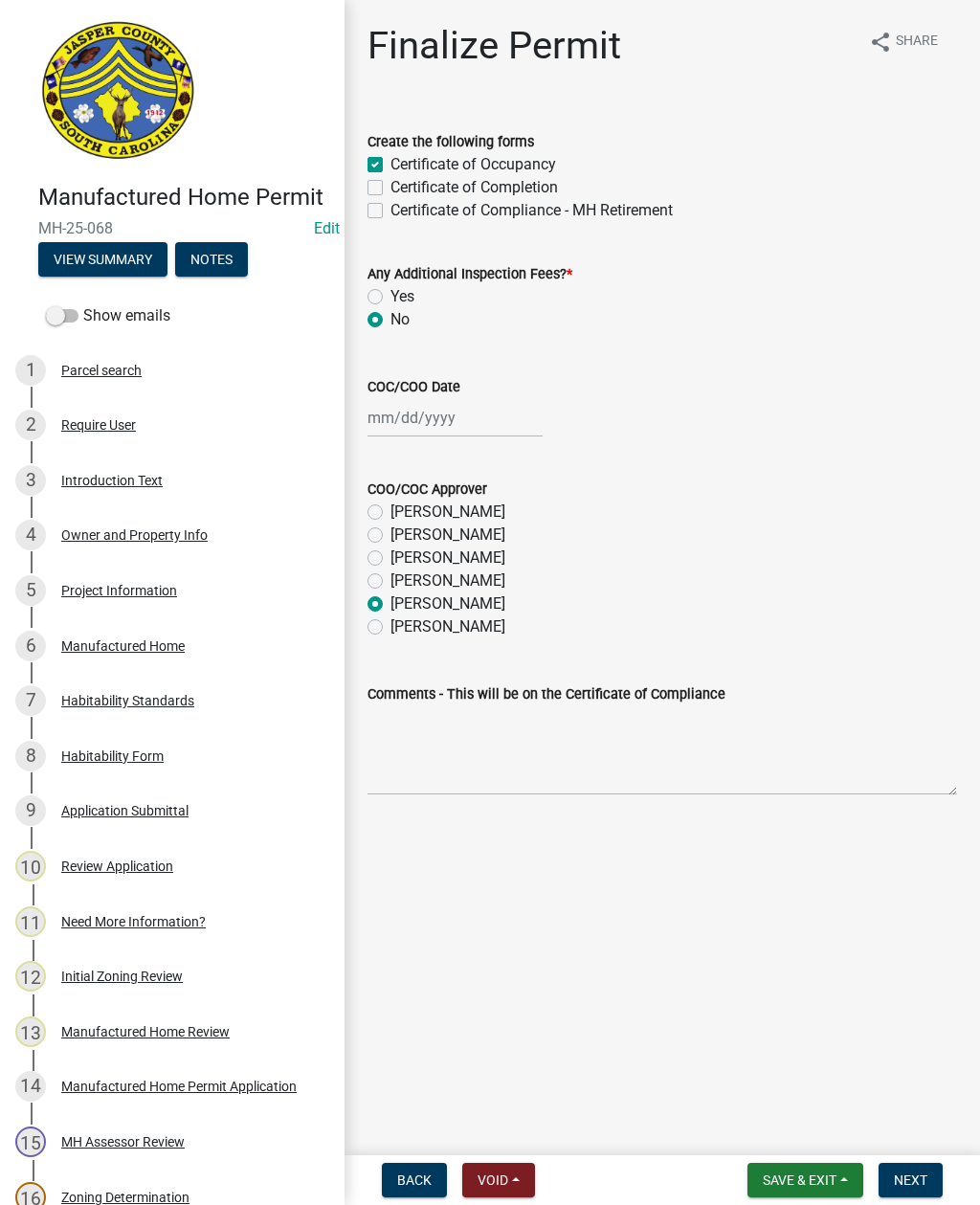
radio input "true"
click at [428, 415] on div at bounding box center [455, 418] width 175 height 40
select select "9"
select select "2025"
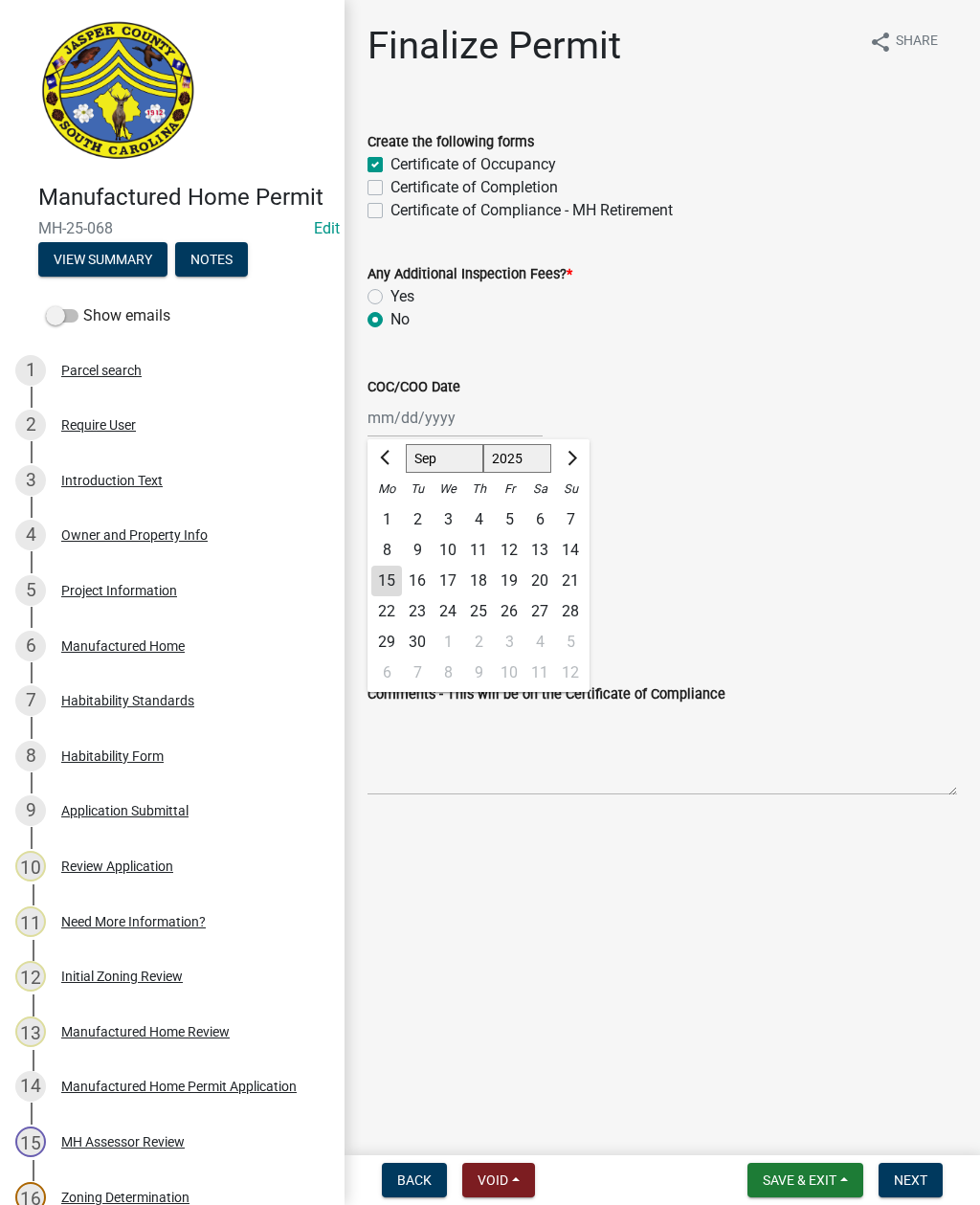
click at [377, 583] on div "15" at bounding box center [387, 582] width 31 height 31
type input "[DATE]"
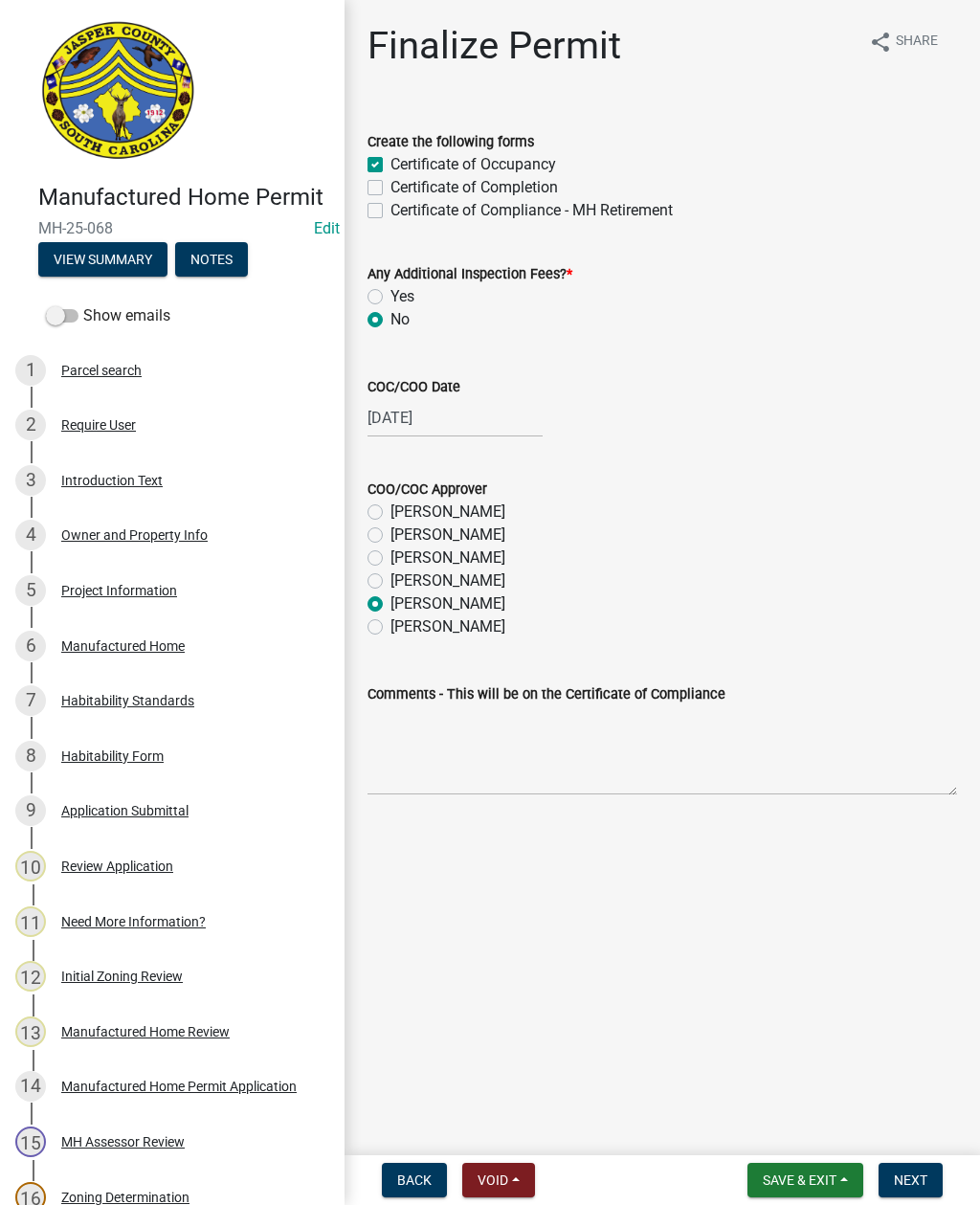
click at [916, 1176] on span "Next" at bounding box center [910, 1181] width 34 height 15
